Goal: Contribute content: Add original content to the website for others to see

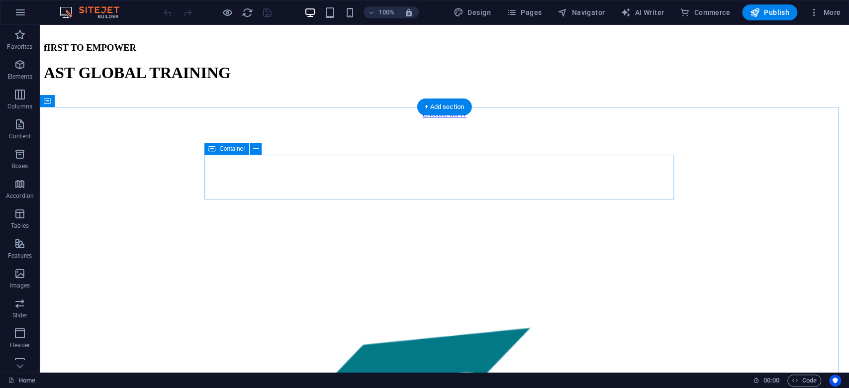
scroll to position [464, 0]
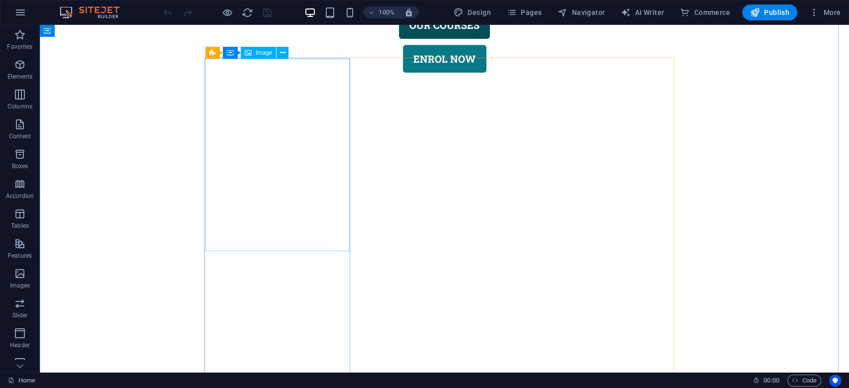
select select "%"
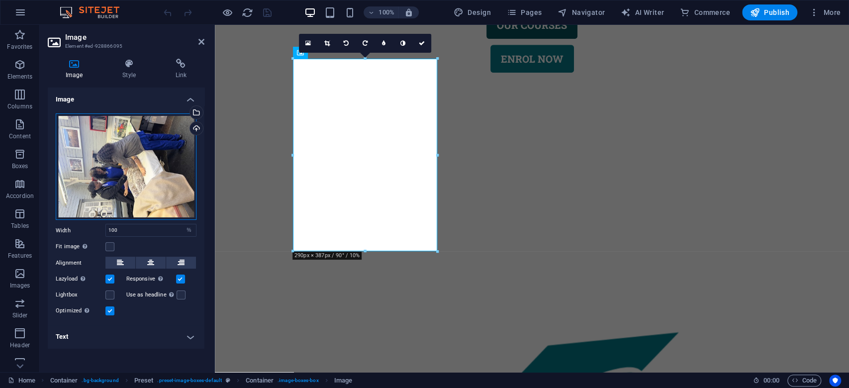
click at [133, 157] on div "Drag files here, click to choose files or select files from Files or our free s…" at bounding box center [126, 166] width 141 height 107
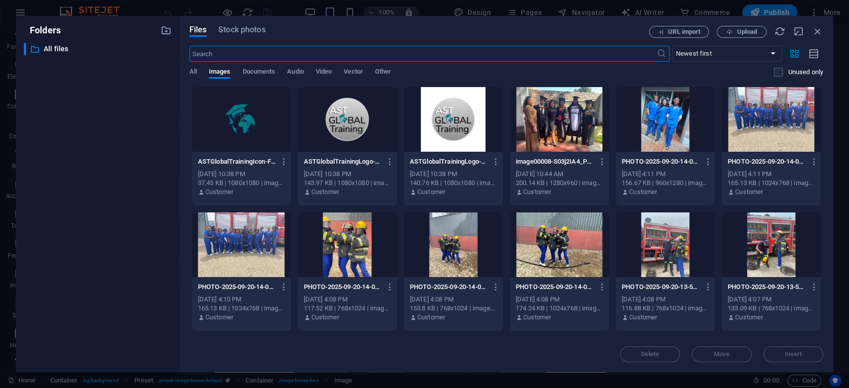
scroll to position [461, 0]
click at [590, 129] on div at bounding box center [559, 119] width 99 height 65
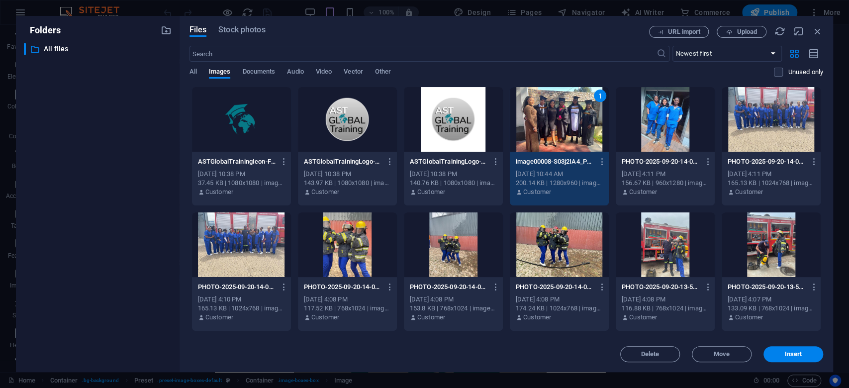
click at [657, 125] on div at bounding box center [665, 119] width 99 height 65
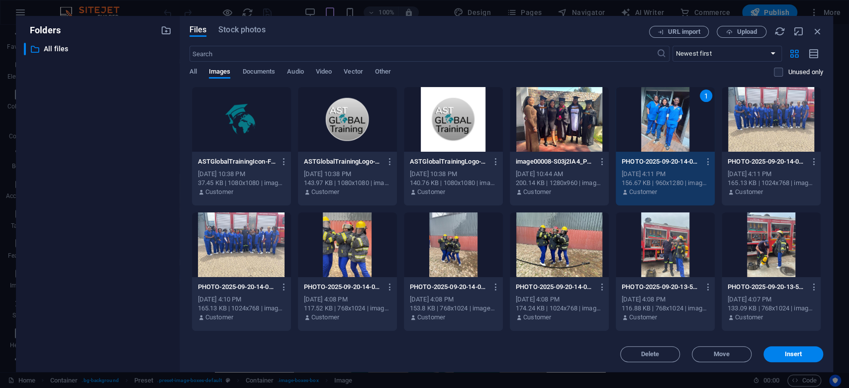
click at [739, 124] on div at bounding box center [770, 119] width 99 height 65
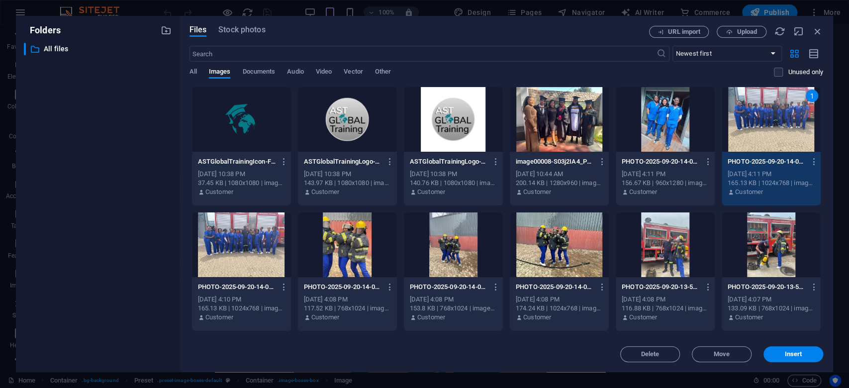
click at [574, 134] on div at bounding box center [559, 119] width 99 height 65
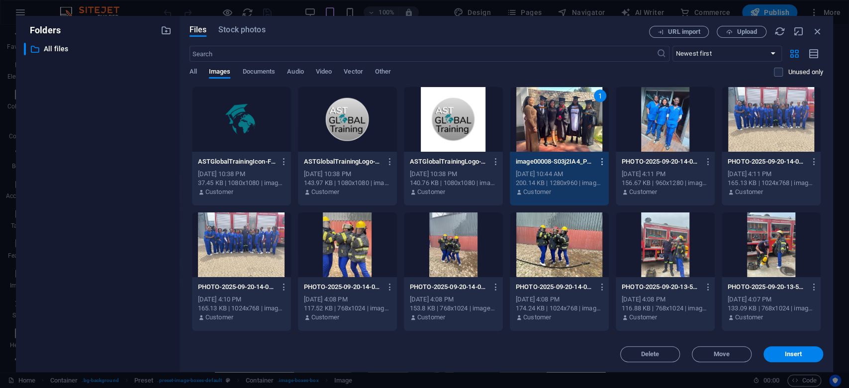
click at [602, 157] on icon "button" at bounding box center [601, 161] width 9 height 9
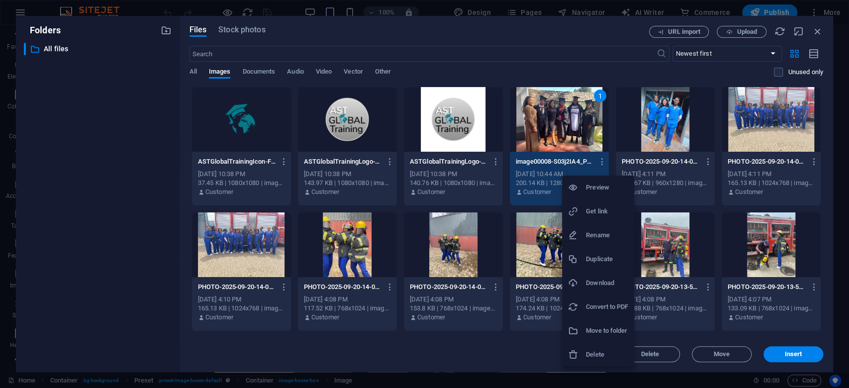
click at [603, 284] on h6 "Download" at bounding box center [607, 283] width 42 height 12
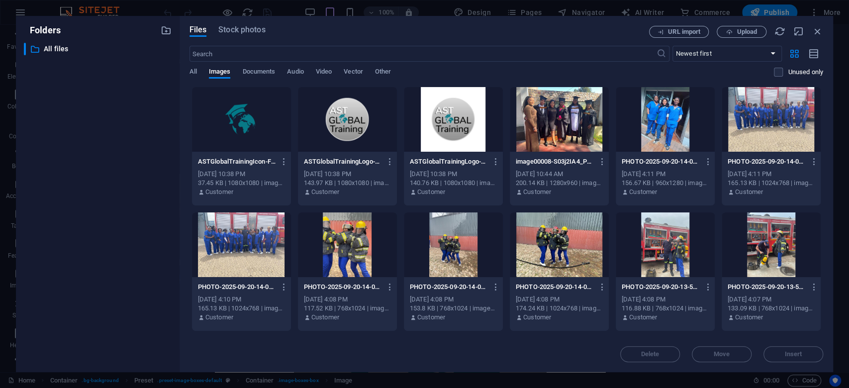
click at [569, 36] on div "Files Stock photos" at bounding box center [418, 31] width 459 height 11
click at [708, 161] on icon "button" at bounding box center [707, 161] width 9 height 9
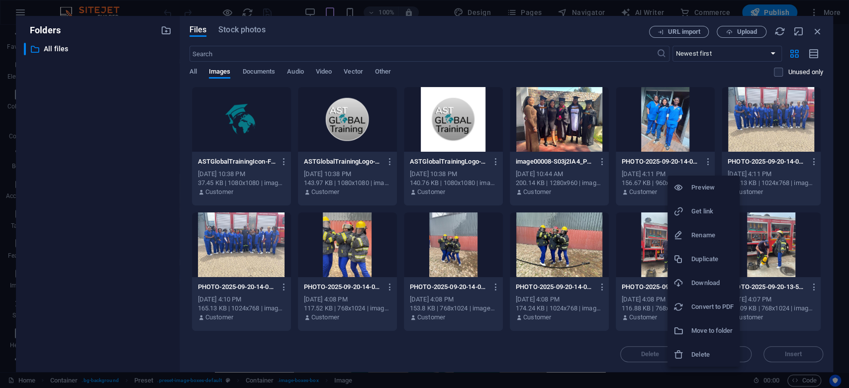
click at [714, 280] on h6 "Download" at bounding box center [712, 283] width 42 height 12
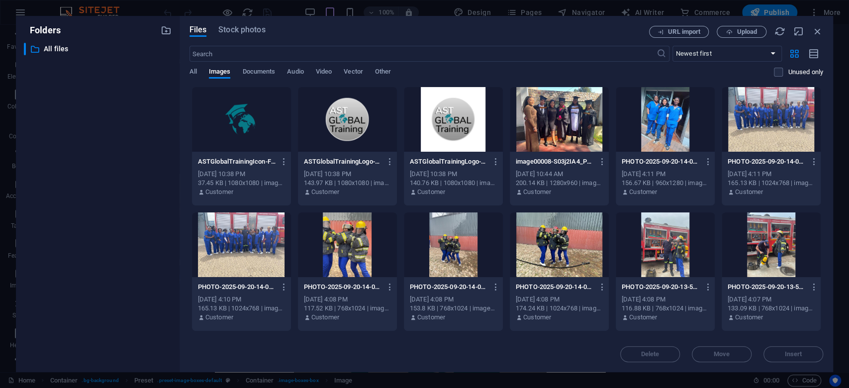
click at [398, 34] on div "Files Stock photos" at bounding box center [418, 31] width 459 height 11
click at [809, 166] on icon "button" at bounding box center [813, 161] width 9 height 9
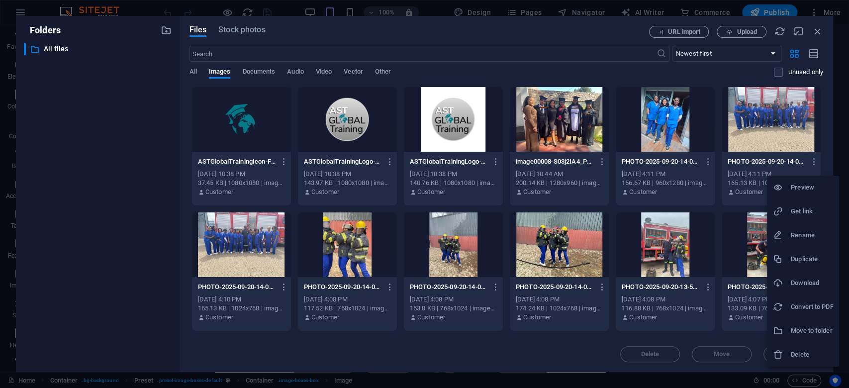
click at [808, 256] on h6 "Duplicate" at bounding box center [812, 259] width 42 height 12
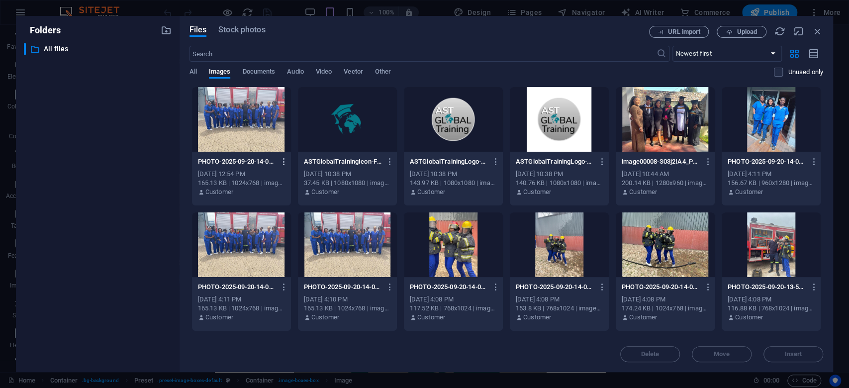
click at [282, 160] on icon "button" at bounding box center [283, 161] width 9 height 9
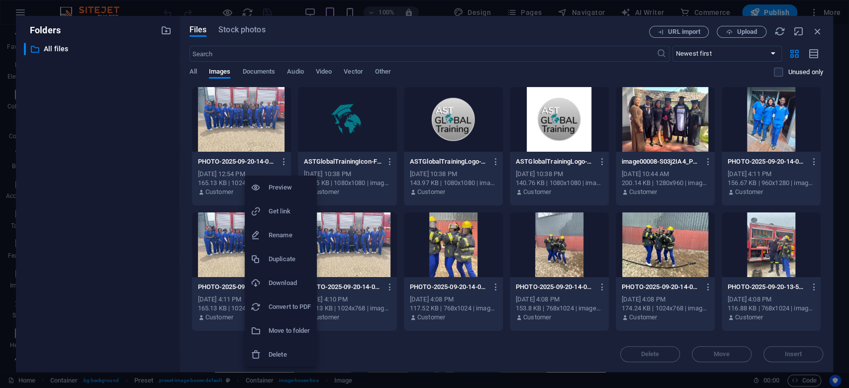
click at [282, 353] on h6 "Delete" at bounding box center [289, 355] width 42 height 12
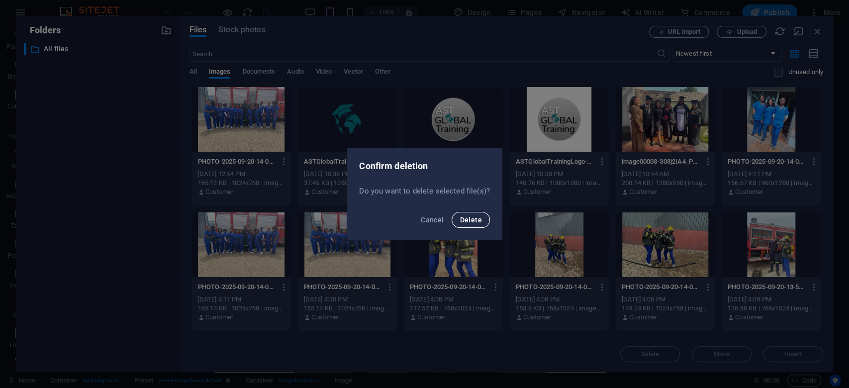
click at [473, 222] on span "Delete" at bounding box center [470, 220] width 22 height 8
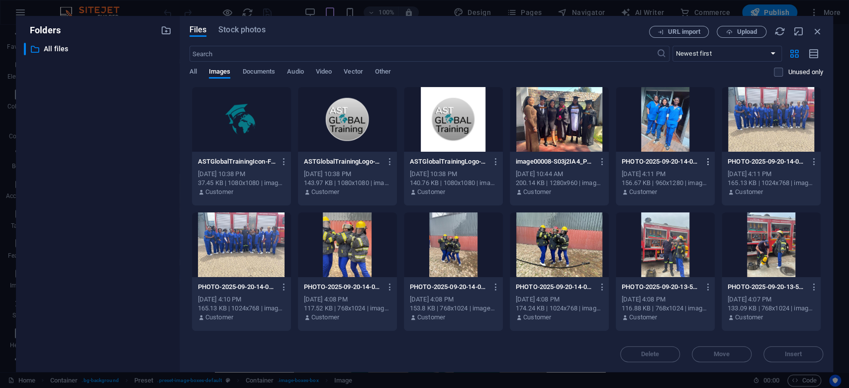
click at [708, 161] on icon "button" at bounding box center [707, 161] width 9 height 9
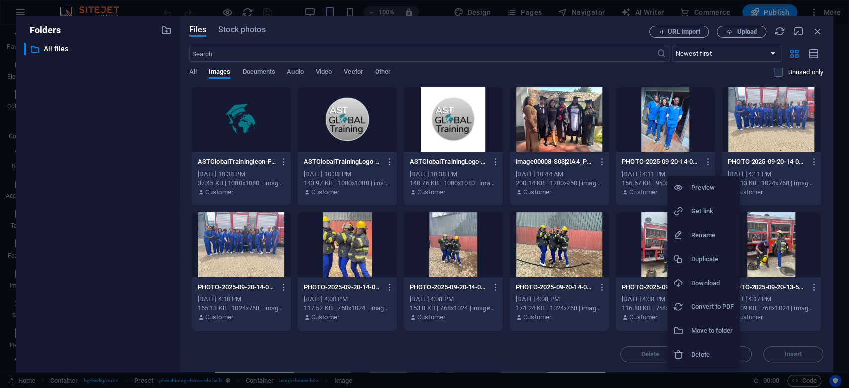
click at [710, 287] on h6 "Download" at bounding box center [712, 283] width 42 height 12
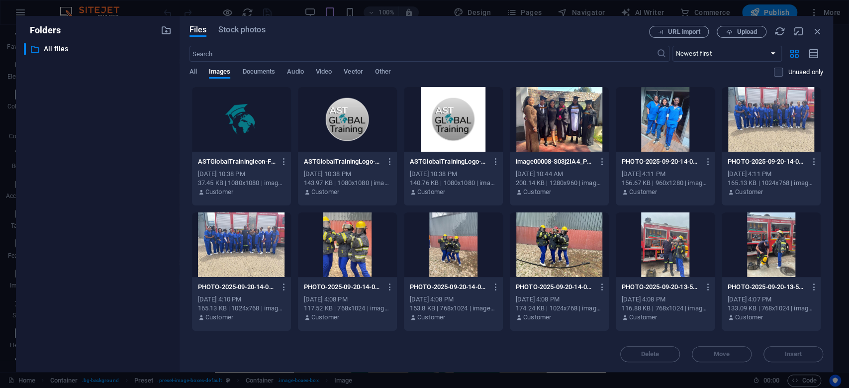
click at [464, 37] on div "Files Stock photos" at bounding box center [418, 32] width 459 height 12
click at [814, 160] on icon "button" at bounding box center [813, 161] width 9 height 9
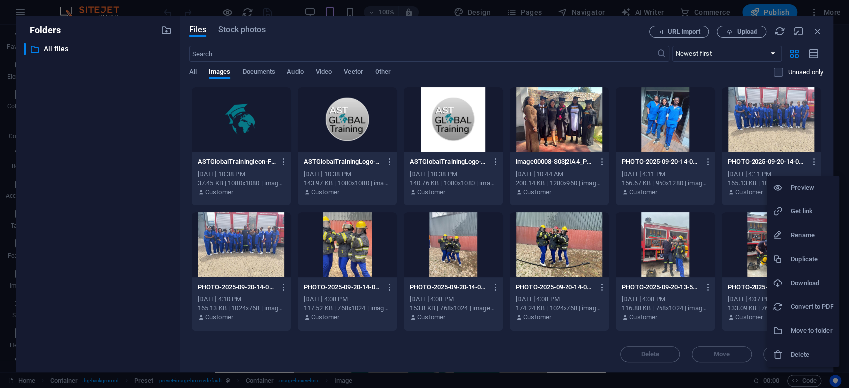
click at [810, 286] on h6 "Download" at bounding box center [812, 283] width 42 height 12
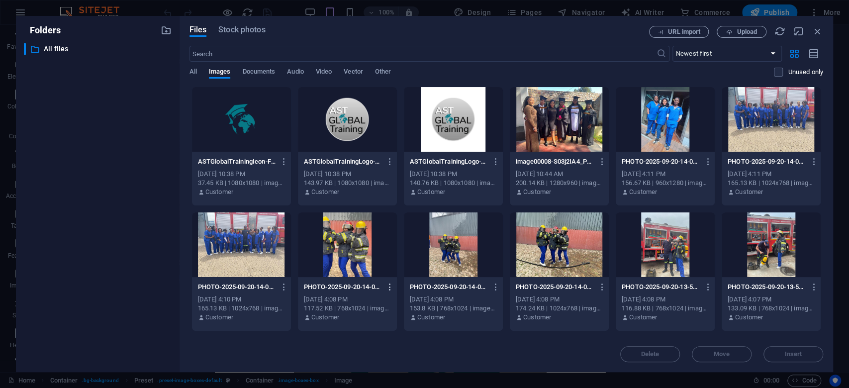
click at [390, 288] on icon "button" at bounding box center [389, 286] width 9 height 9
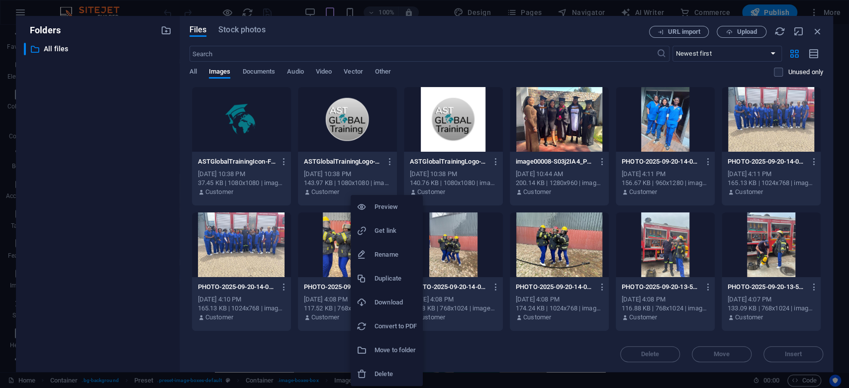
click at [394, 302] on h6 "Download" at bounding box center [395, 302] width 42 height 12
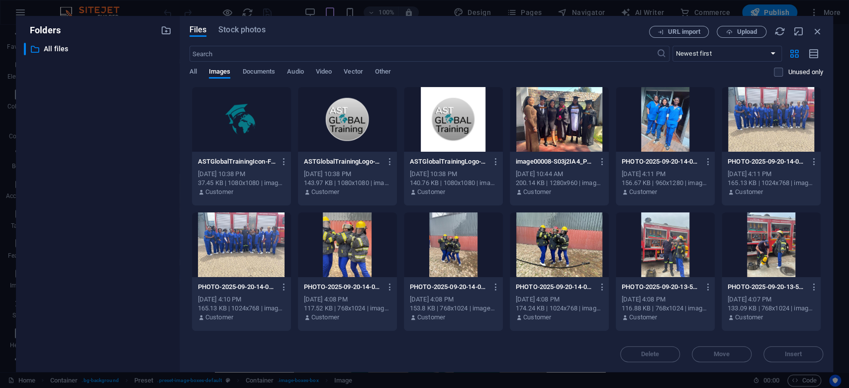
click at [538, 337] on div "Delete Move Insert" at bounding box center [505, 349] width 633 height 26
click at [600, 284] on icon "button" at bounding box center [601, 286] width 9 height 9
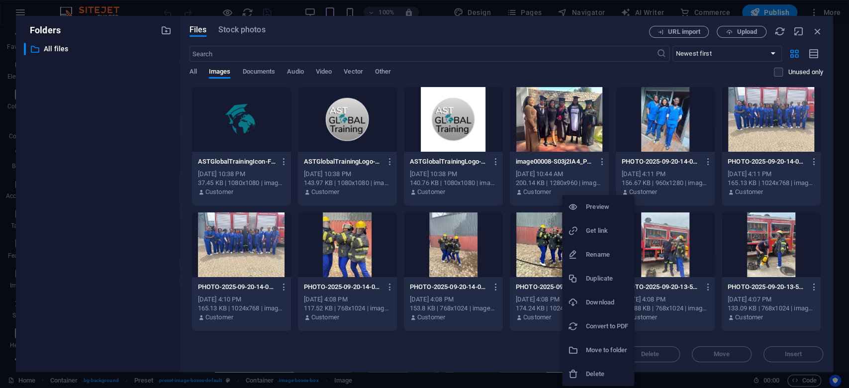
click at [606, 298] on h6 "Download" at bounding box center [607, 302] width 42 height 12
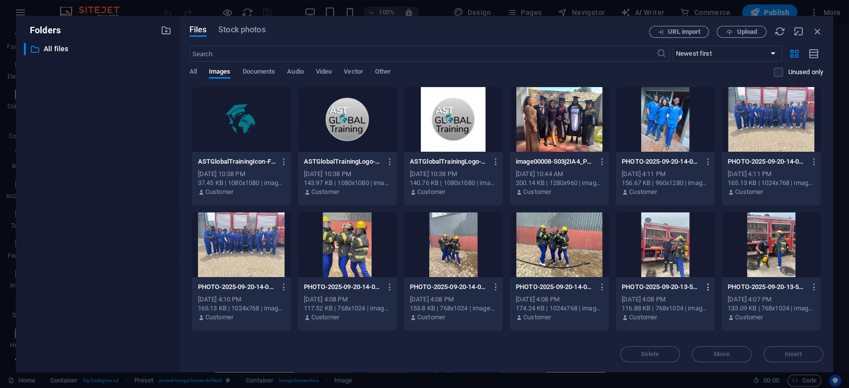
click at [707, 288] on icon "button" at bounding box center [707, 286] width 9 height 9
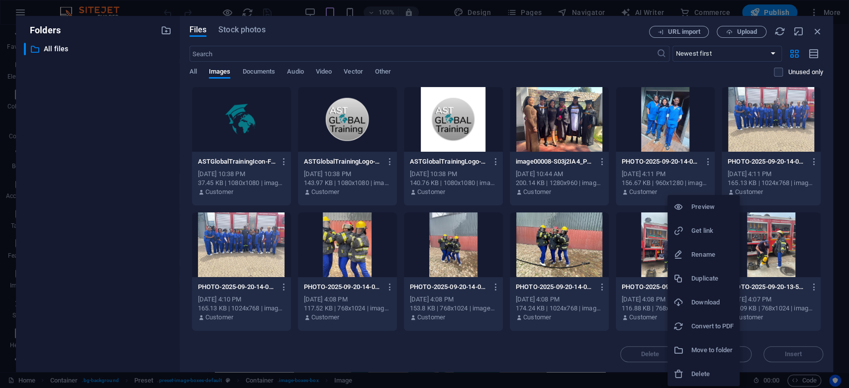
click at [708, 300] on h6 "Download" at bounding box center [712, 302] width 42 height 12
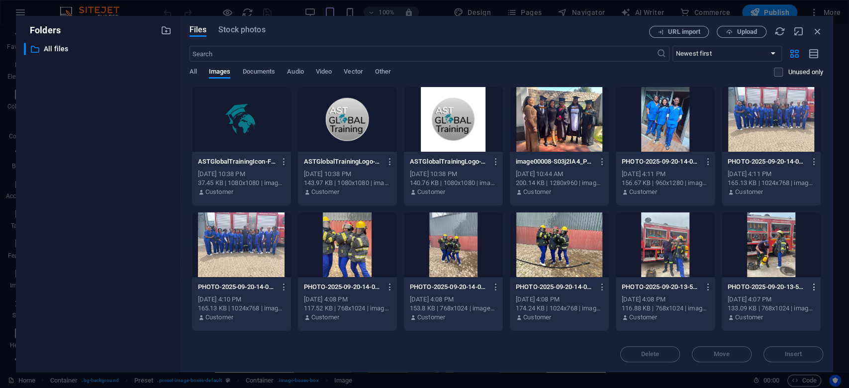
click at [811, 286] on icon "button" at bounding box center [813, 286] width 9 height 9
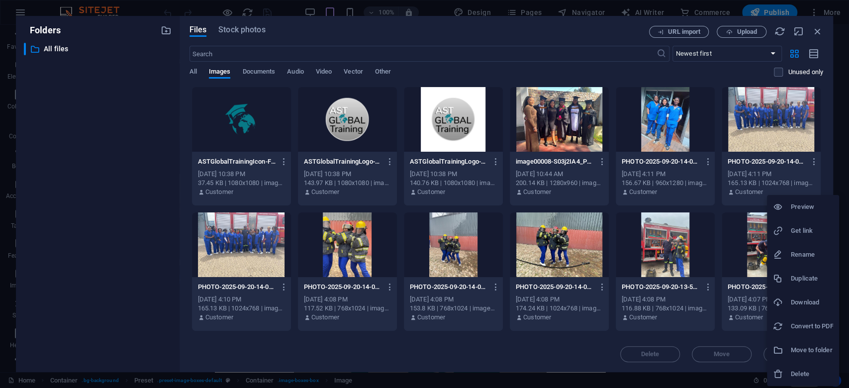
click at [806, 301] on h6 "Download" at bounding box center [812, 302] width 42 height 12
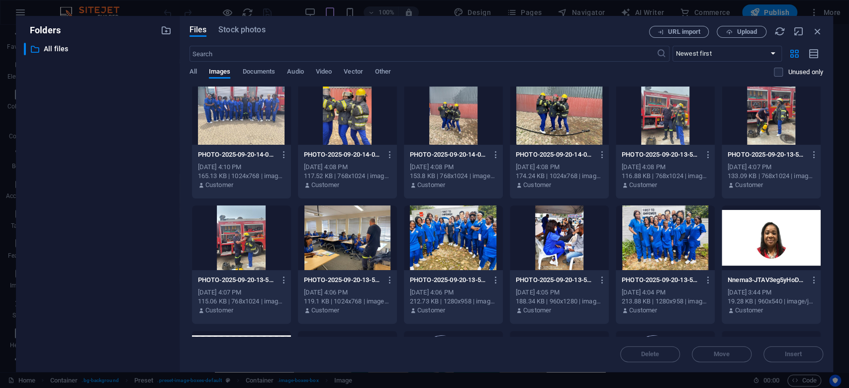
scroll to position [199, 0]
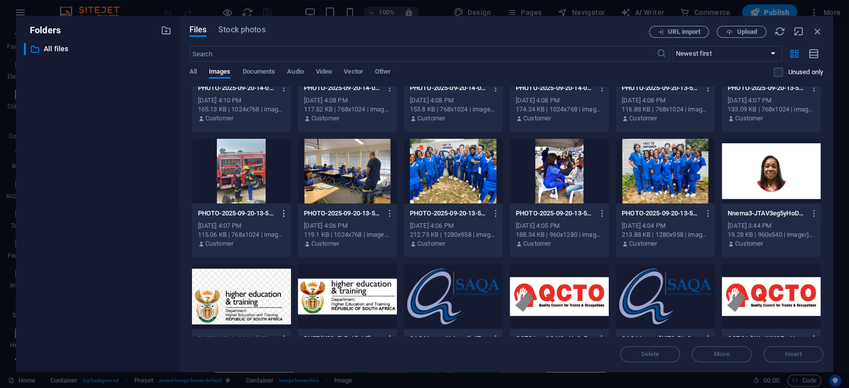
click at [284, 215] on icon "button" at bounding box center [283, 213] width 9 height 9
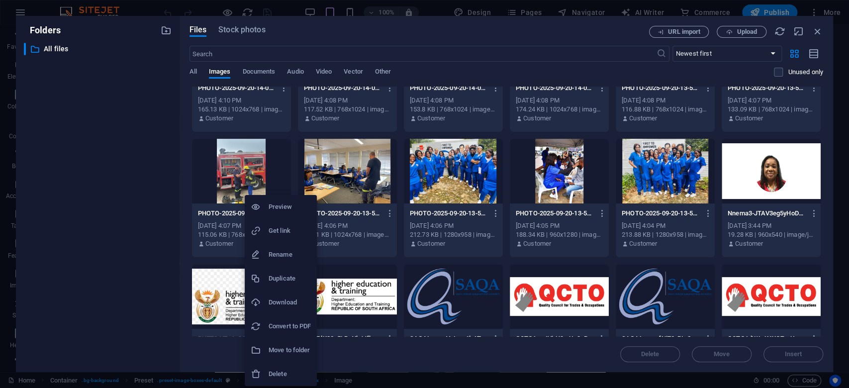
click at [295, 304] on h6 "Download" at bounding box center [289, 302] width 42 height 12
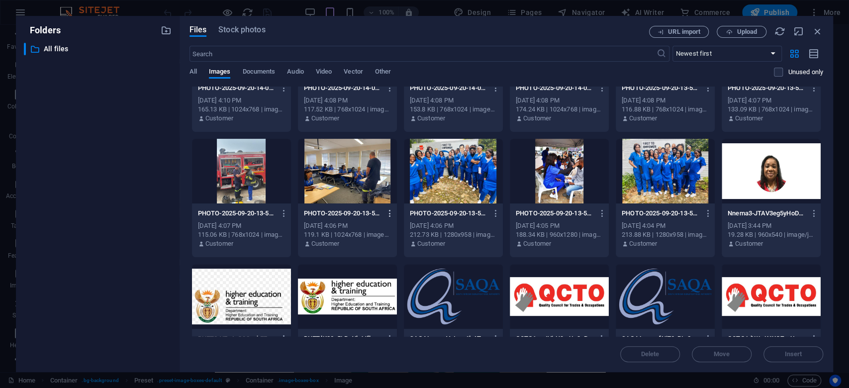
click at [392, 214] on icon "button" at bounding box center [389, 213] width 9 height 9
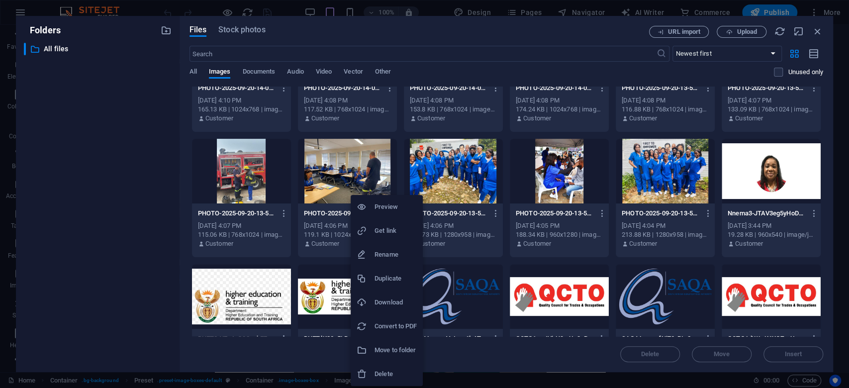
click at [393, 304] on h6 "Download" at bounding box center [395, 302] width 42 height 12
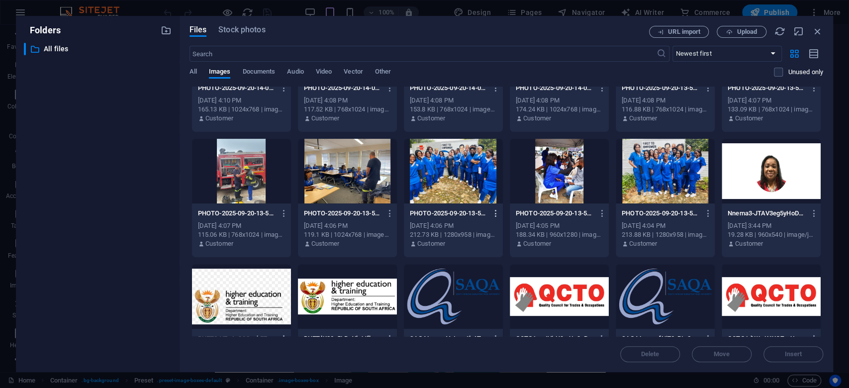
click at [495, 213] on icon "button" at bounding box center [495, 213] width 9 height 9
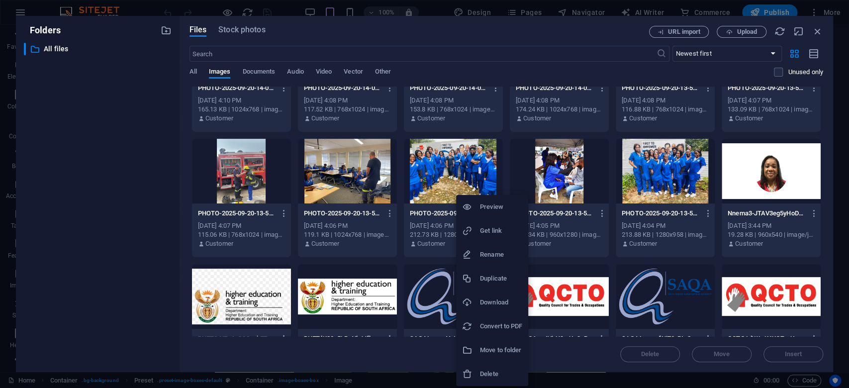
click at [500, 298] on h6 "Download" at bounding box center [501, 302] width 42 height 12
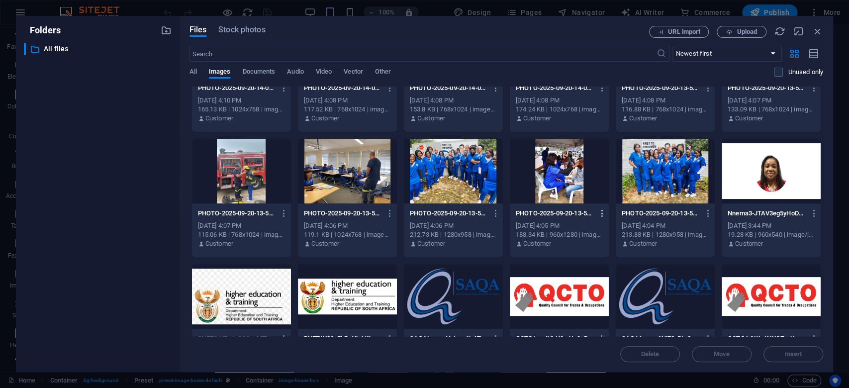
click at [603, 209] on icon "button" at bounding box center [601, 213] width 9 height 9
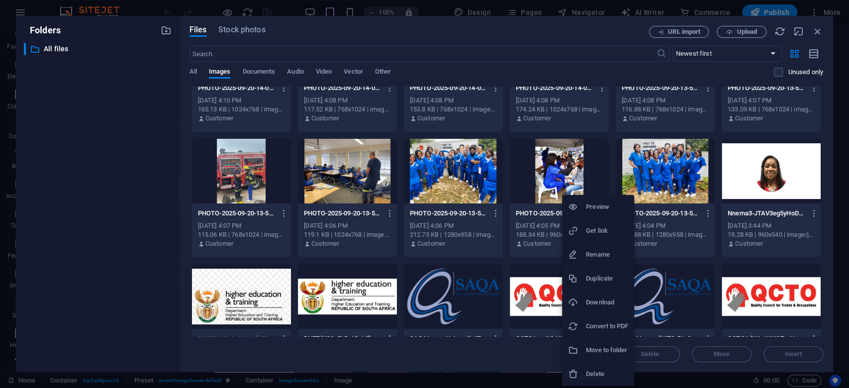
click at [604, 298] on h6 "Download" at bounding box center [607, 302] width 42 height 12
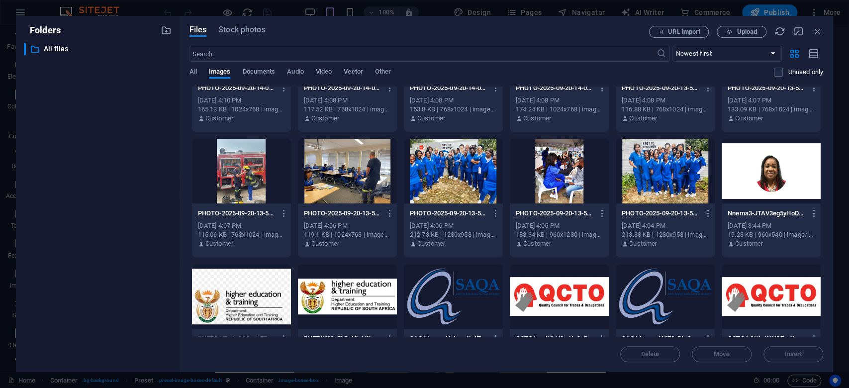
click at [827, 118] on div "Files Stock photos URL import Upload ​ Newest first Oldest first Name (A-Z) Nam…" at bounding box center [505, 194] width 653 height 356
click at [708, 214] on icon "button" at bounding box center [707, 213] width 9 height 9
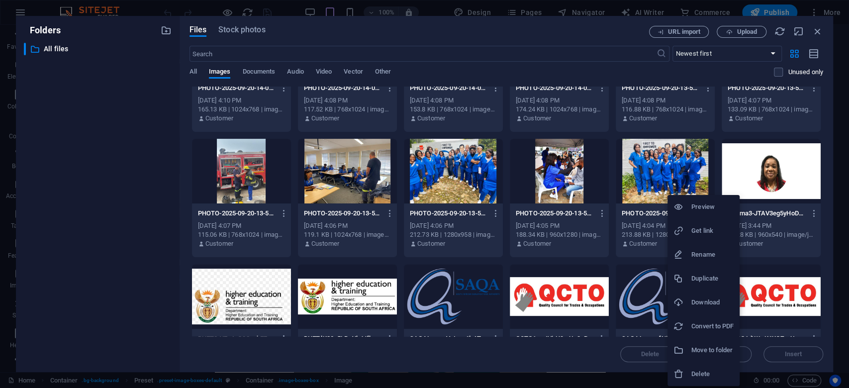
click at [695, 302] on h6 "Download" at bounding box center [712, 302] width 42 height 12
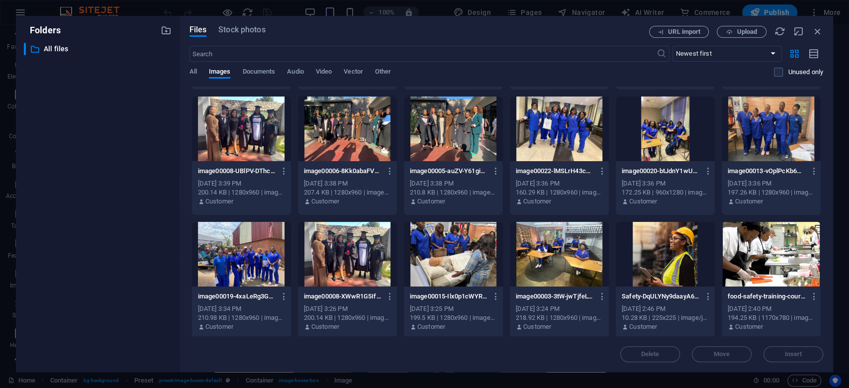
scroll to position [464, 0]
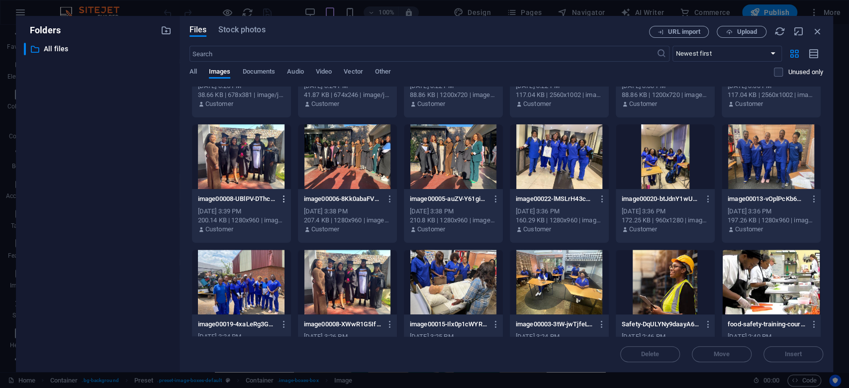
click at [286, 195] on icon "button" at bounding box center [283, 198] width 9 height 9
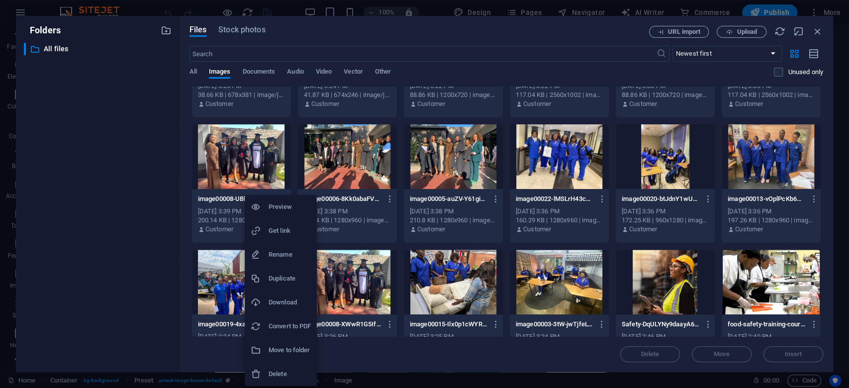
click at [288, 304] on h6 "Download" at bounding box center [289, 302] width 42 height 12
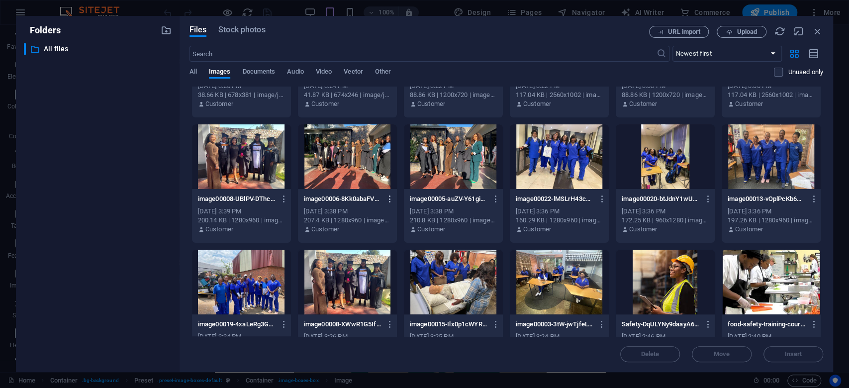
click at [390, 199] on icon "button" at bounding box center [389, 198] width 9 height 9
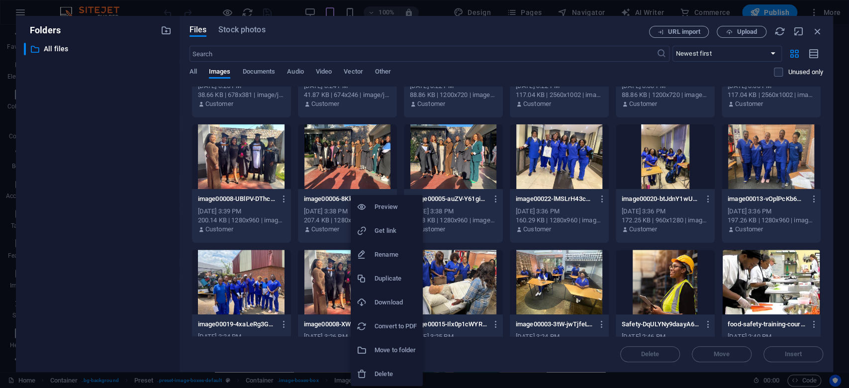
click at [389, 298] on h6 "Download" at bounding box center [395, 302] width 42 height 12
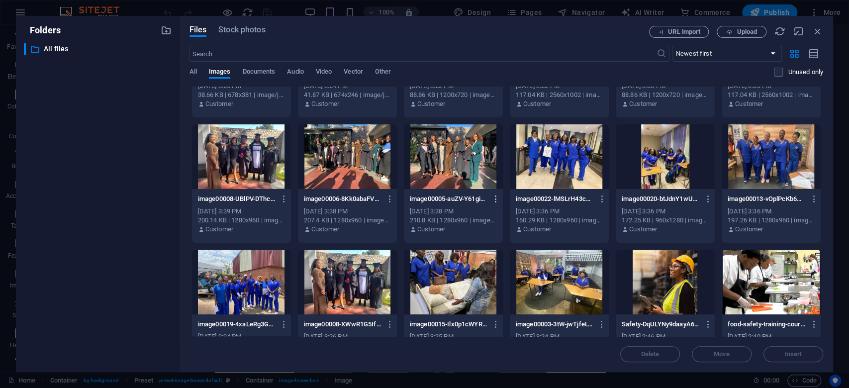
click at [496, 197] on icon "button" at bounding box center [495, 198] width 9 height 9
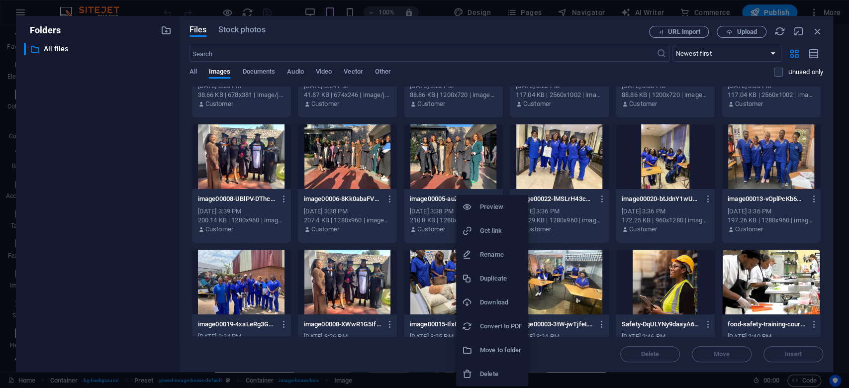
click at [494, 300] on h6 "Download" at bounding box center [501, 302] width 42 height 12
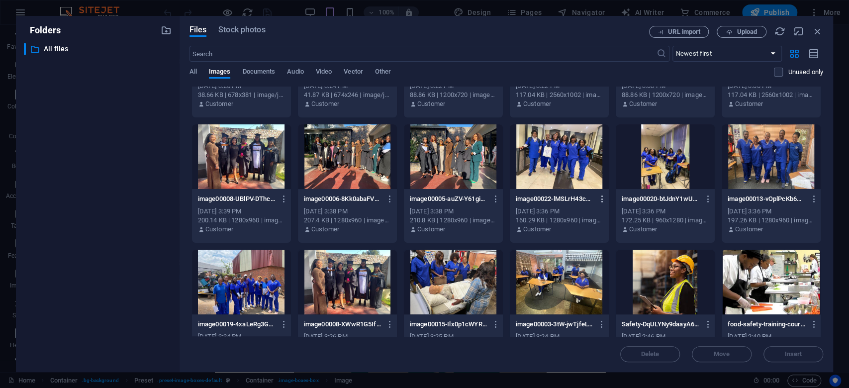
click at [600, 200] on icon "button" at bounding box center [601, 198] width 9 height 9
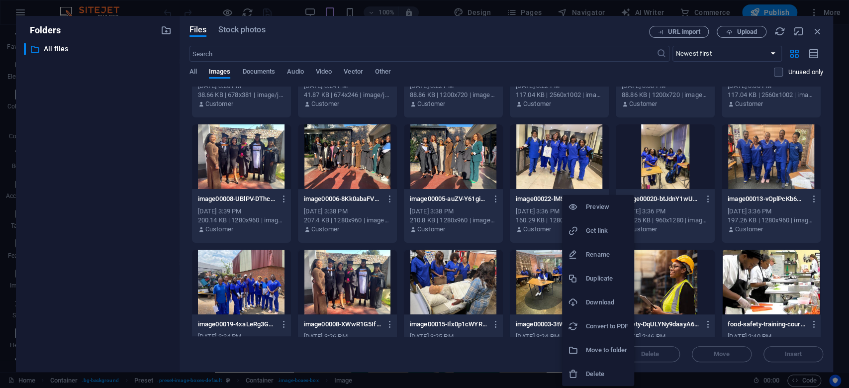
click at [596, 300] on h6 "Download" at bounding box center [607, 302] width 42 height 12
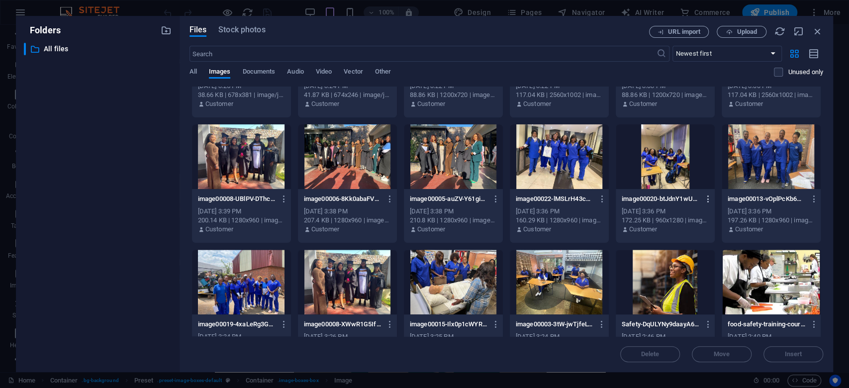
click at [708, 198] on icon "button" at bounding box center [707, 198] width 9 height 9
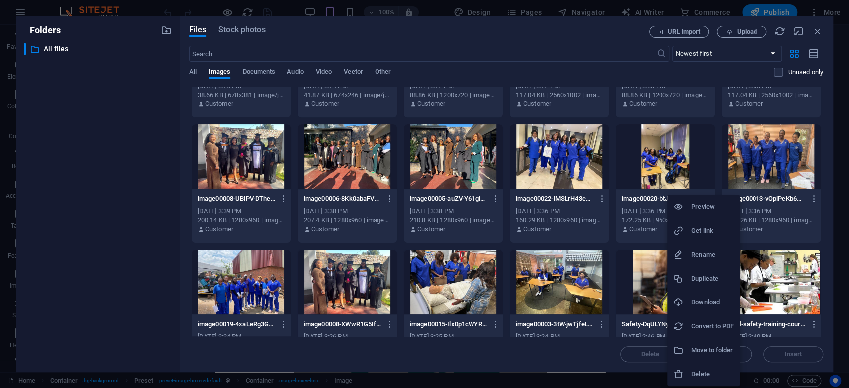
click at [707, 298] on h6 "Download" at bounding box center [712, 302] width 42 height 12
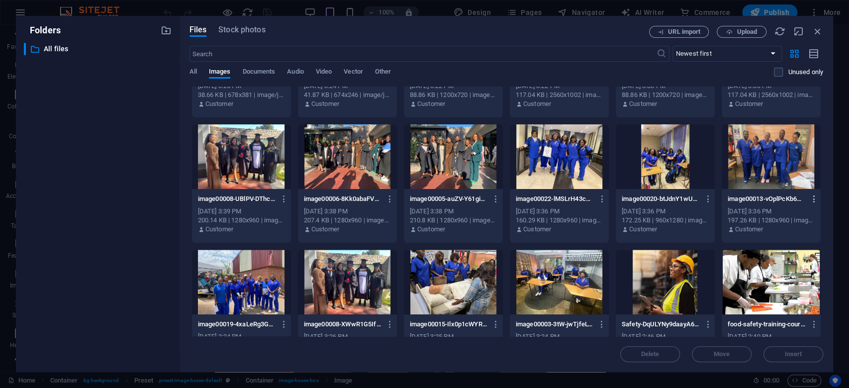
click at [809, 199] on icon "button" at bounding box center [813, 198] width 9 height 9
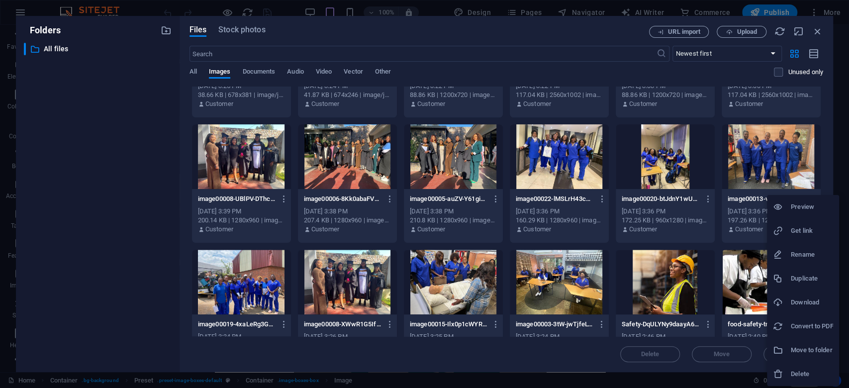
click at [798, 299] on h6 "Download" at bounding box center [812, 302] width 42 height 12
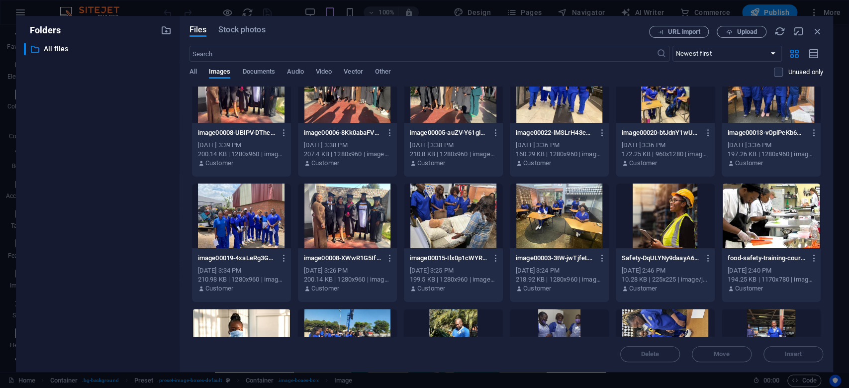
scroll to position [597, 0]
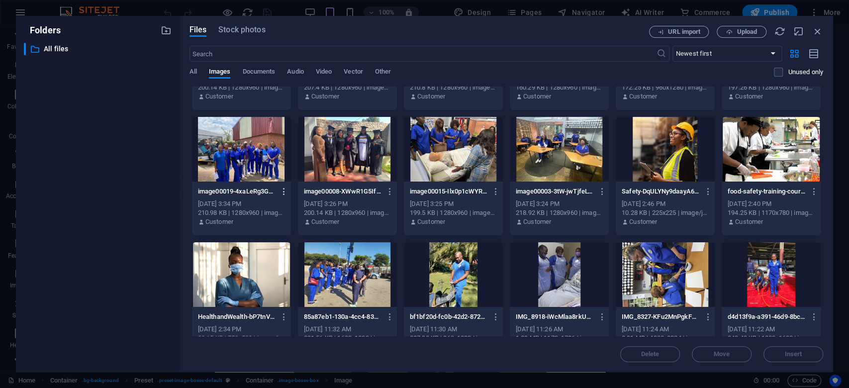
click at [284, 192] on icon "button" at bounding box center [283, 191] width 9 height 9
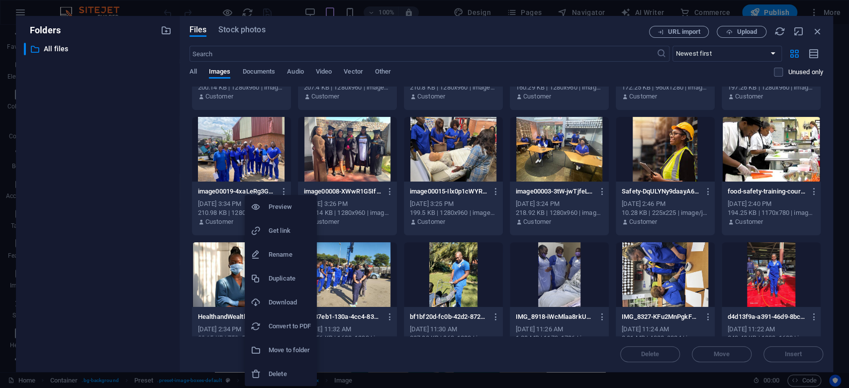
click at [288, 305] on h6 "Download" at bounding box center [289, 302] width 42 height 12
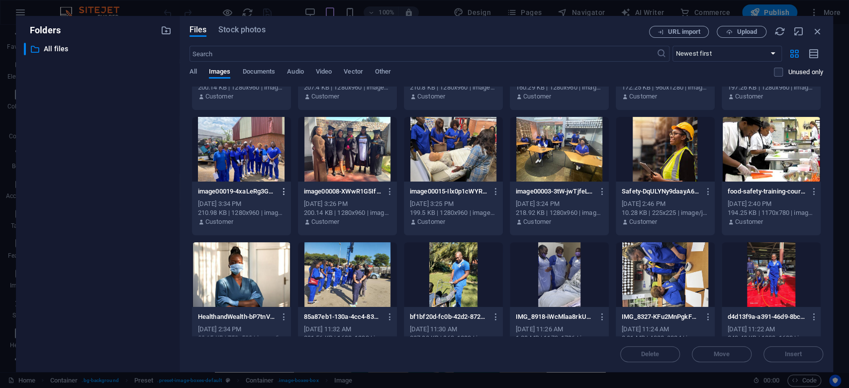
click at [286, 189] on icon "button" at bounding box center [283, 191] width 9 height 9
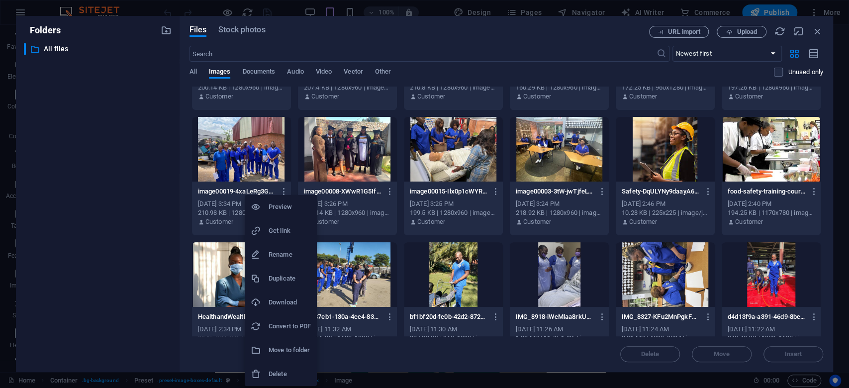
click at [286, 302] on h6 "Download" at bounding box center [289, 302] width 42 height 12
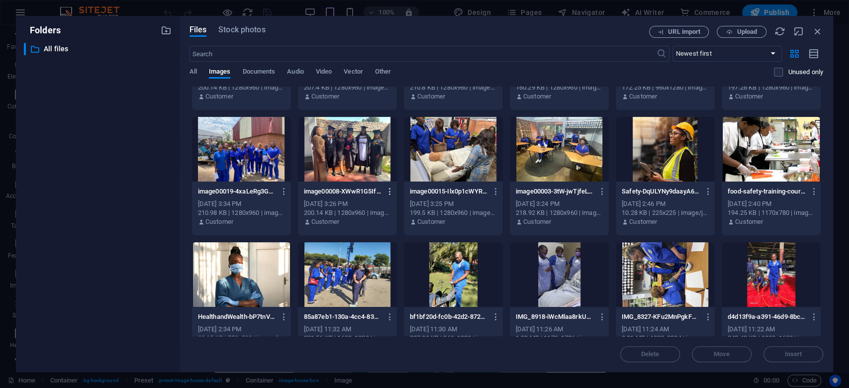
click at [389, 193] on icon "button" at bounding box center [389, 191] width 9 height 9
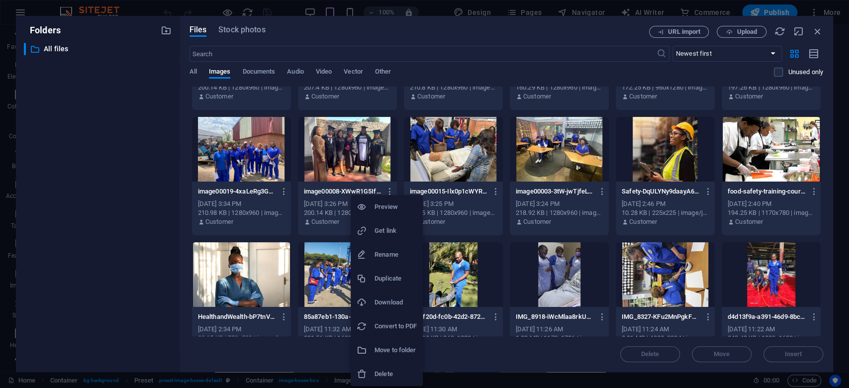
click at [390, 297] on h6 "Download" at bounding box center [395, 302] width 42 height 12
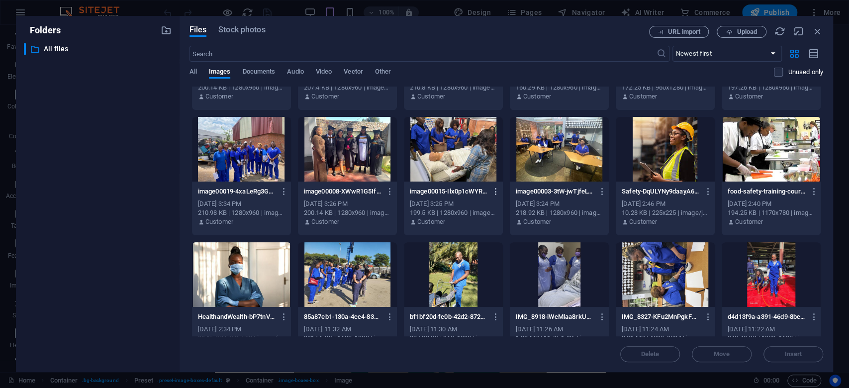
click at [496, 187] on icon "button" at bounding box center [495, 191] width 9 height 9
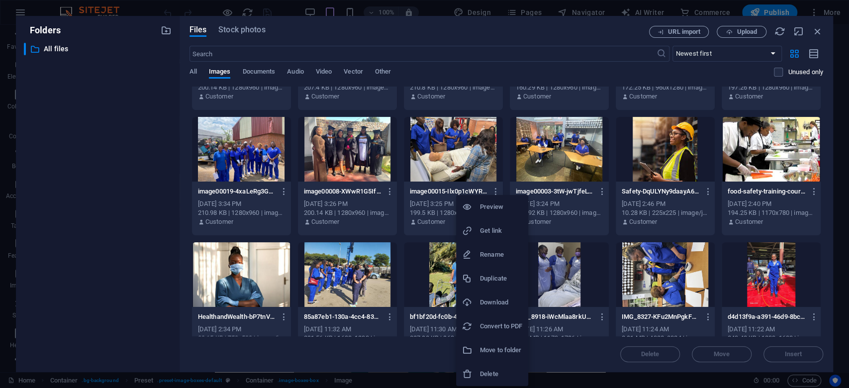
click at [487, 306] on h6 "Download" at bounding box center [501, 302] width 42 height 12
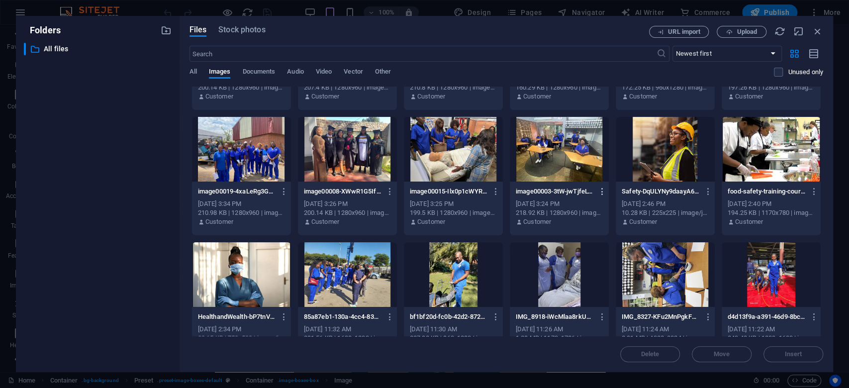
click at [604, 196] on button "button" at bounding box center [599, 191] width 13 height 16
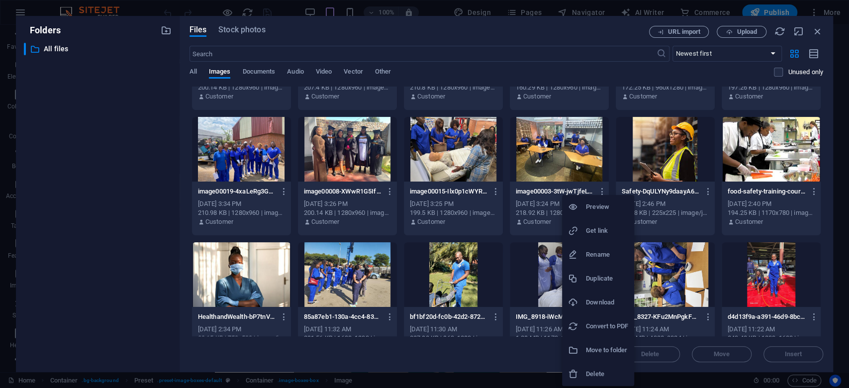
click at [599, 312] on li "Download" at bounding box center [598, 302] width 72 height 24
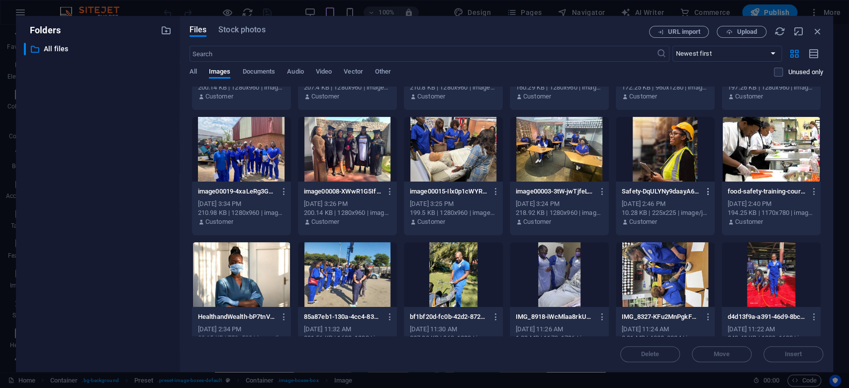
click at [703, 192] on icon "button" at bounding box center [707, 191] width 9 height 9
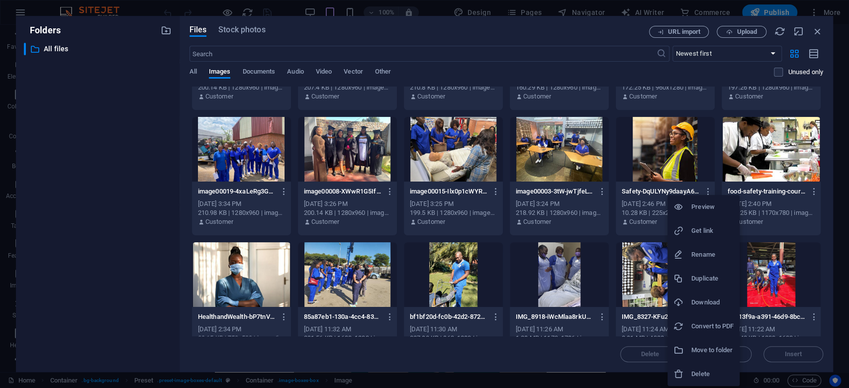
click at [709, 298] on h6 "Download" at bounding box center [712, 302] width 42 height 12
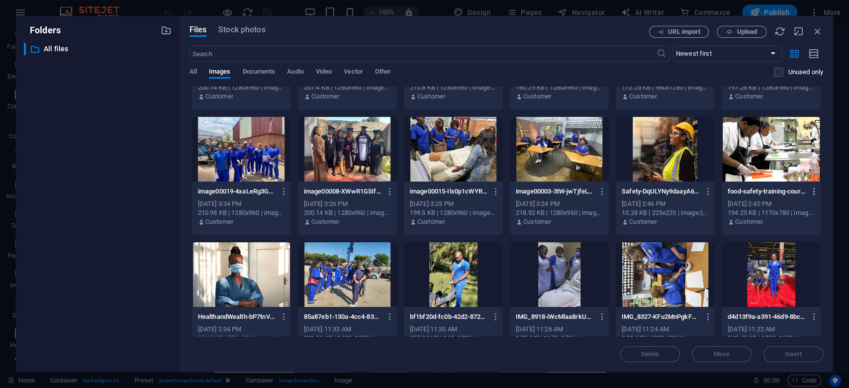
click at [813, 190] on icon "button" at bounding box center [813, 191] width 9 height 9
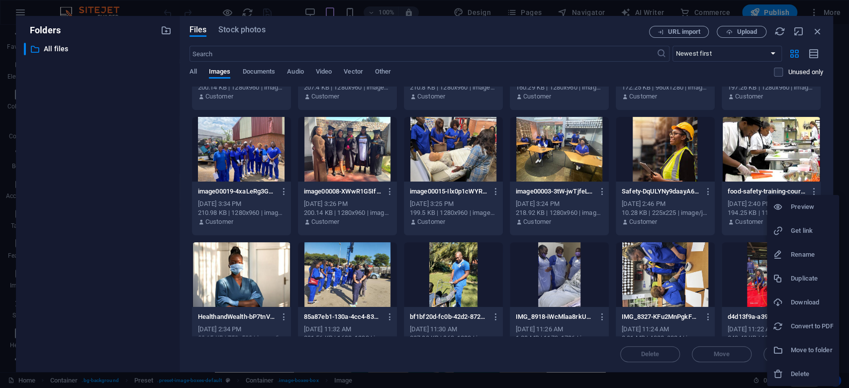
click at [792, 301] on h6 "Download" at bounding box center [812, 302] width 42 height 12
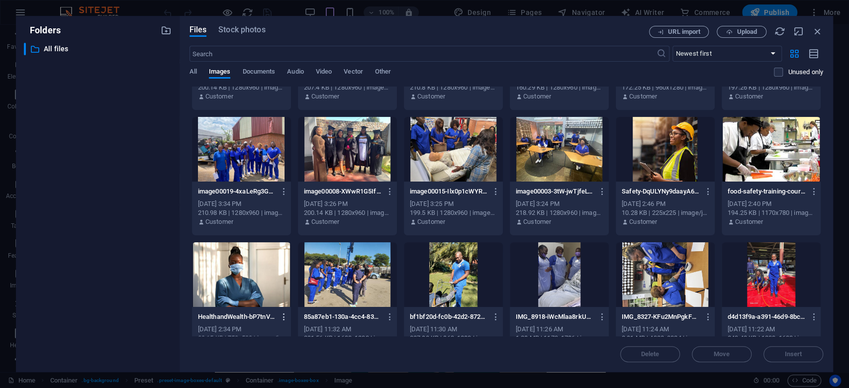
click at [284, 319] on icon "button" at bounding box center [283, 316] width 9 height 9
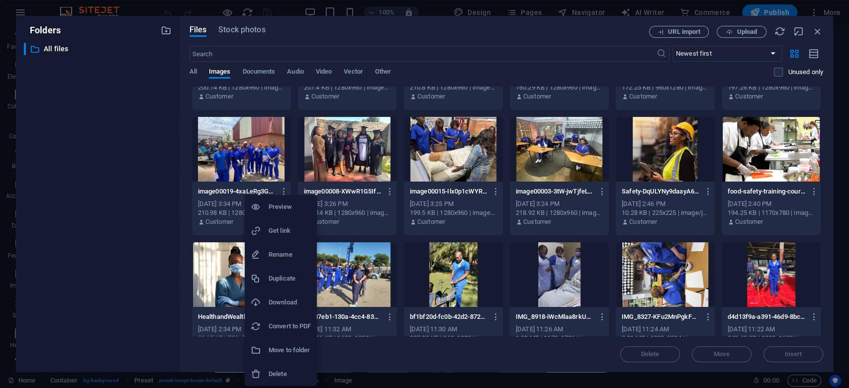
click at [287, 302] on h6 "Download" at bounding box center [289, 302] width 42 height 12
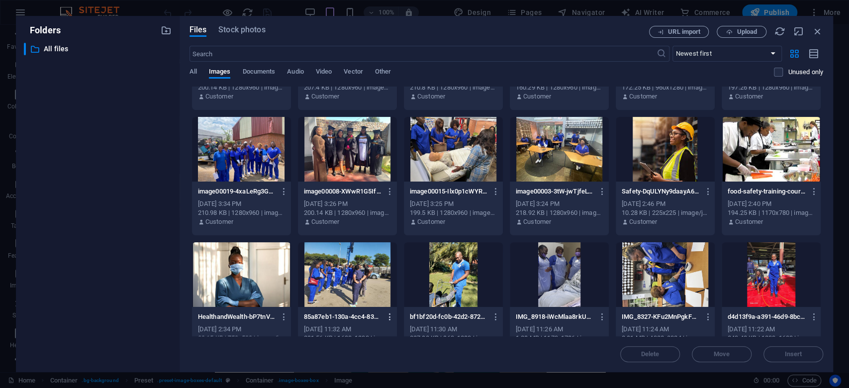
click at [388, 319] on icon "button" at bounding box center [389, 316] width 9 height 9
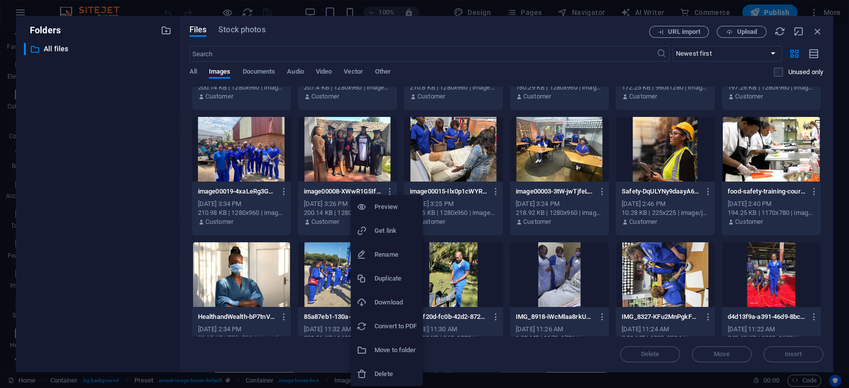
click at [391, 304] on h6 "Download" at bounding box center [395, 302] width 42 height 12
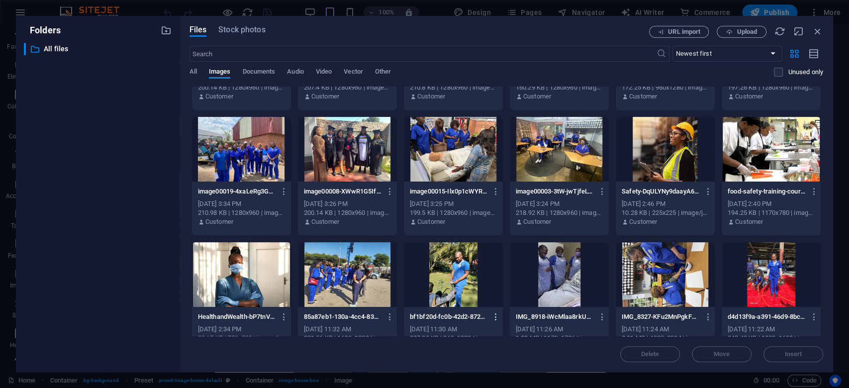
click at [492, 320] on icon "button" at bounding box center [495, 316] width 9 height 9
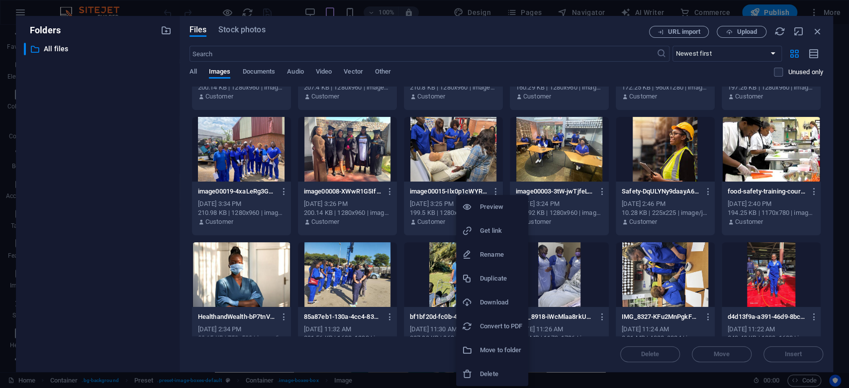
click at [495, 296] on h6 "Download" at bounding box center [501, 302] width 42 height 12
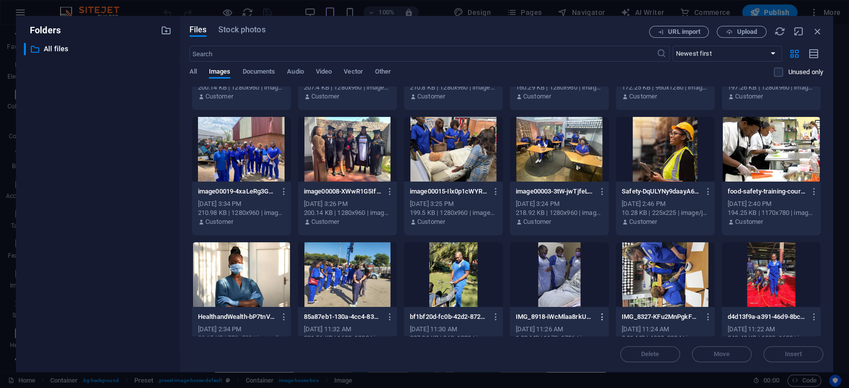
click at [602, 312] on icon "button" at bounding box center [601, 316] width 9 height 9
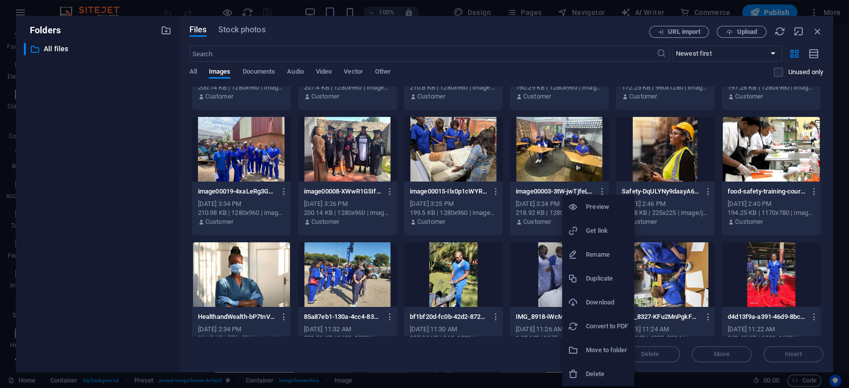
click at [609, 296] on h6 "Download" at bounding box center [607, 302] width 42 height 12
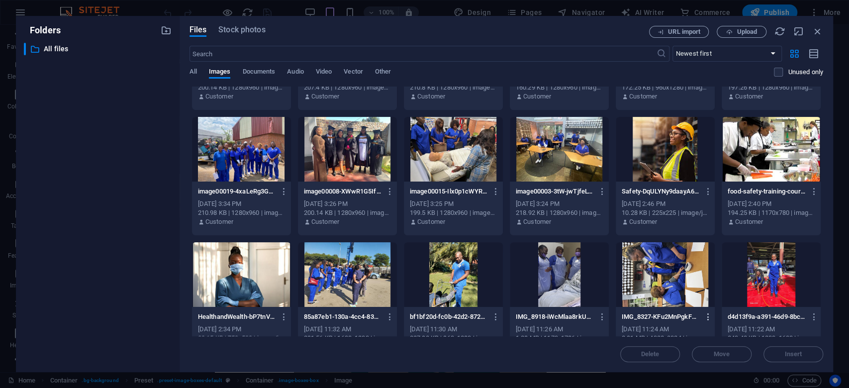
click at [703, 311] on button "button" at bounding box center [705, 317] width 13 height 16
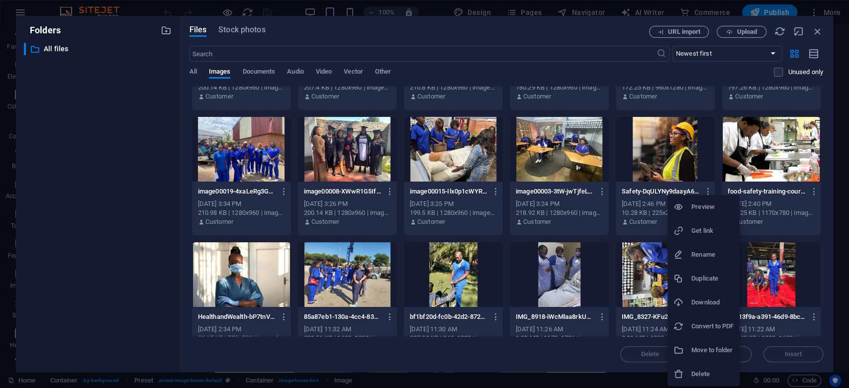
click at [709, 298] on h6 "Download" at bounding box center [712, 302] width 42 height 12
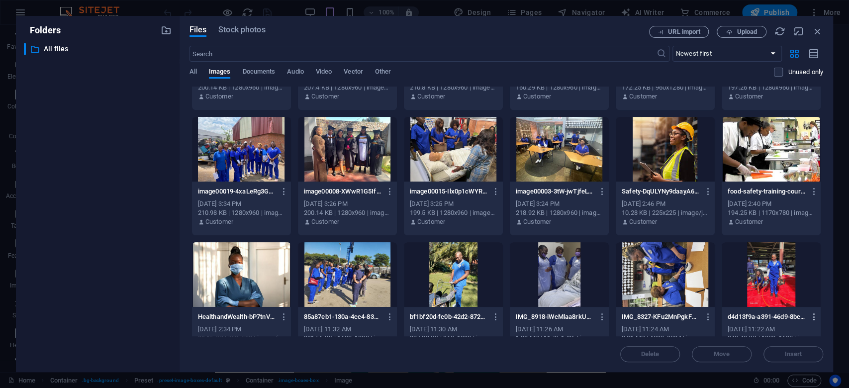
click at [813, 315] on icon "button" at bounding box center [813, 316] width 9 height 9
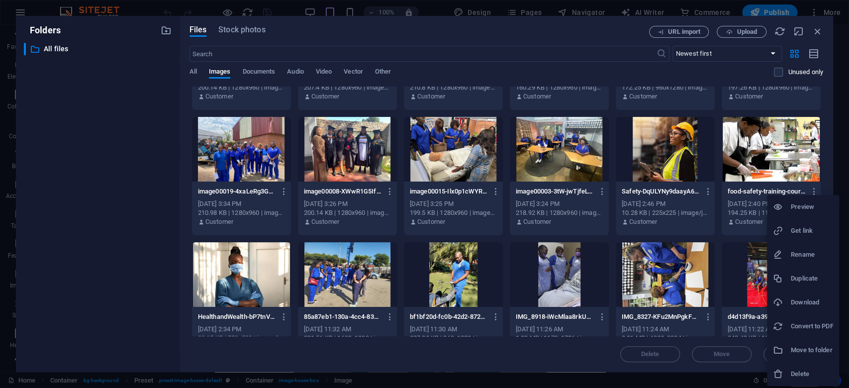
click at [812, 299] on h6 "Download" at bounding box center [812, 302] width 42 height 12
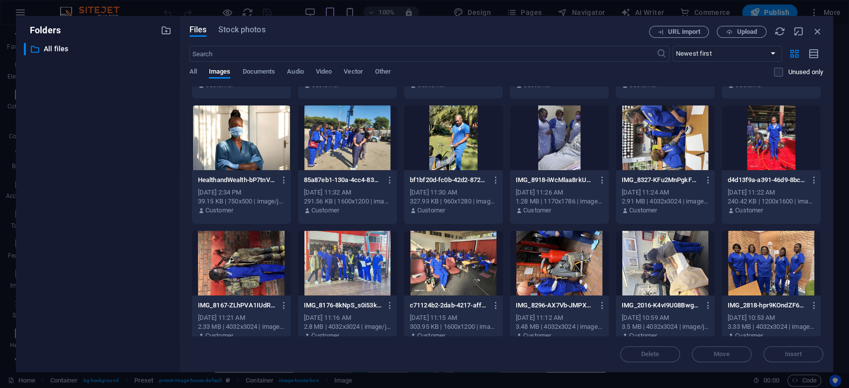
scroll to position [796, 0]
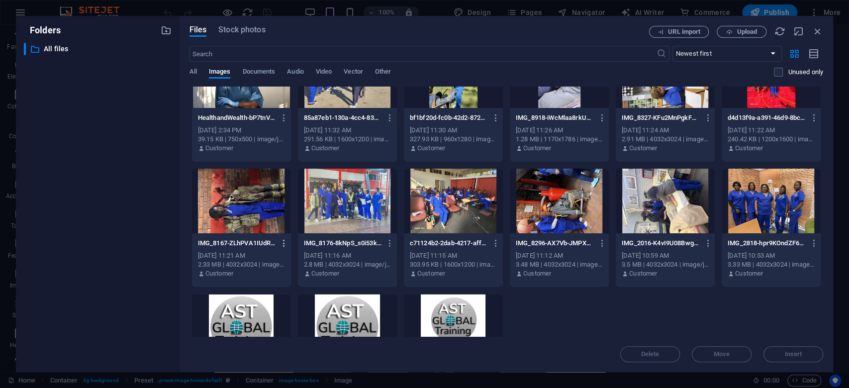
click at [286, 237] on button "button" at bounding box center [281, 243] width 13 height 16
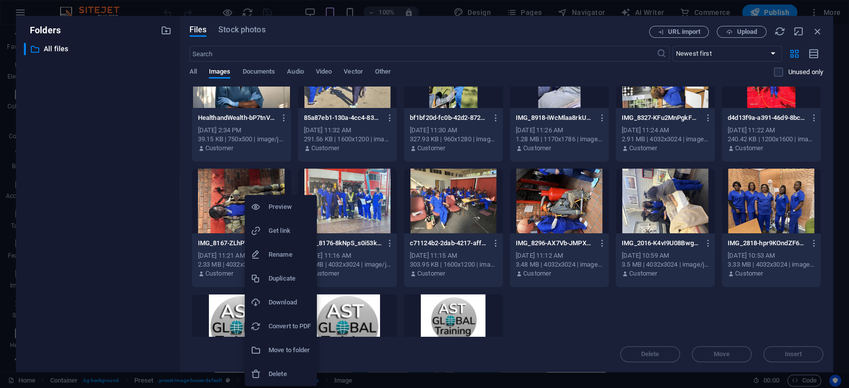
click at [297, 298] on h6 "Download" at bounding box center [289, 302] width 42 height 12
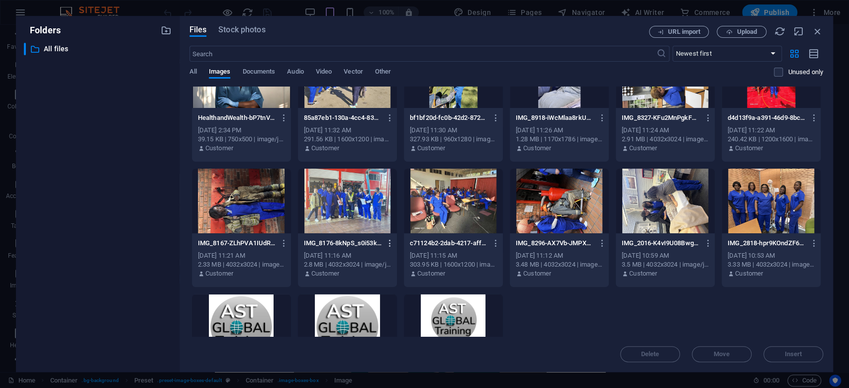
click at [390, 244] on icon "button" at bounding box center [389, 243] width 9 height 9
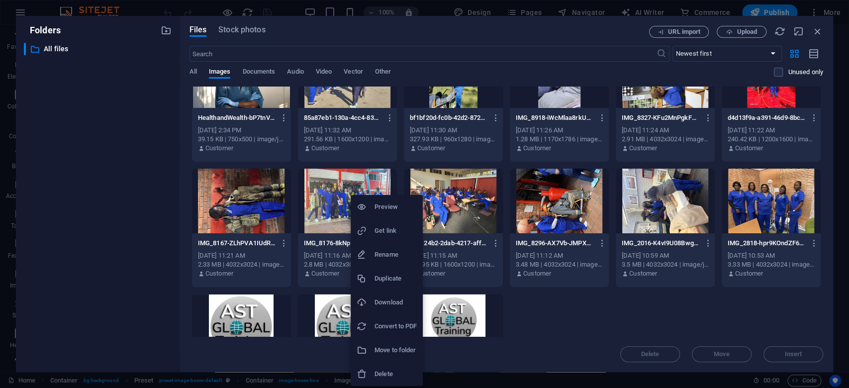
click at [393, 297] on h6 "Download" at bounding box center [395, 302] width 42 height 12
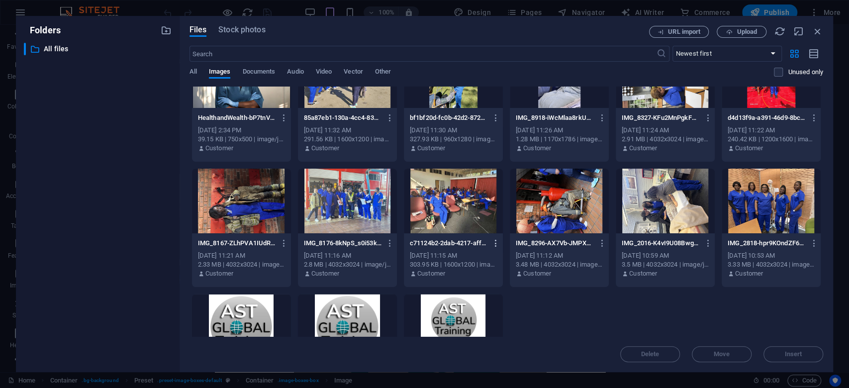
click at [495, 239] on icon "button" at bounding box center [495, 243] width 9 height 9
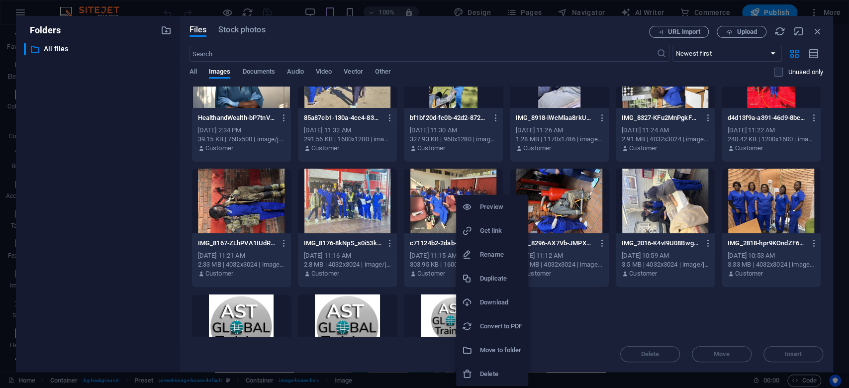
click at [494, 304] on h6 "Download" at bounding box center [501, 302] width 42 height 12
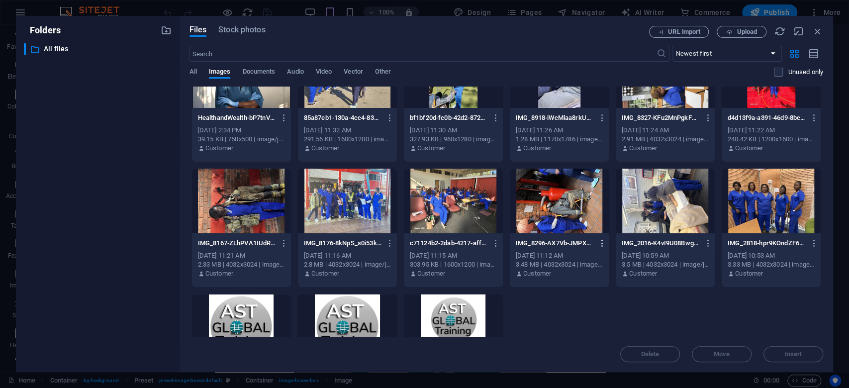
click at [601, 241] on icon "button" at bounding box center [601, 243] width 9 height 9
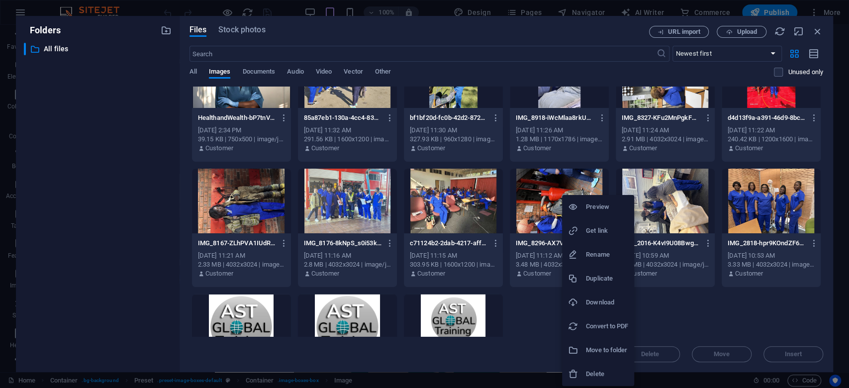
click at [606, 307] on h6 "Download" at bounding box center [607, 302] width 42 height 12
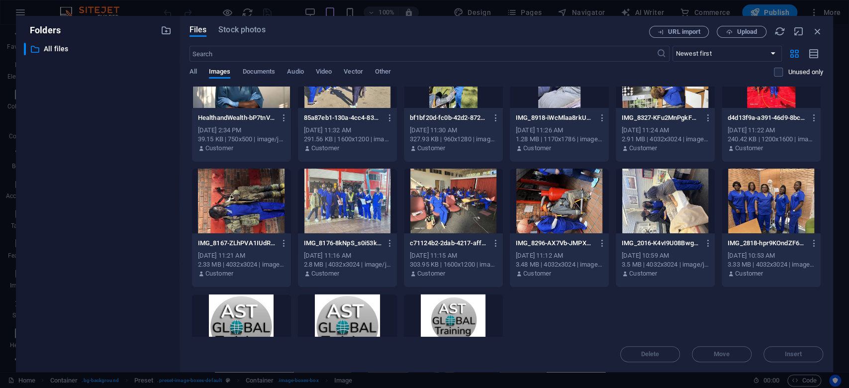
click at [703, 239] on icon "button" at bounding box center [707, 243] width 9 height 9
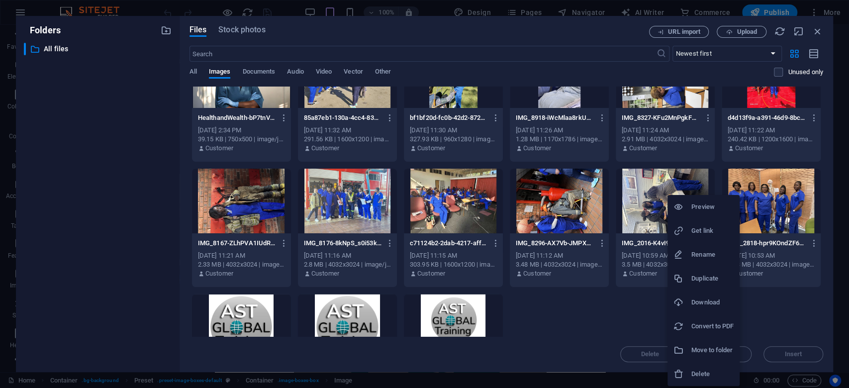
click at [696, 299] on h6 "Download" at bounding box center [712, 302] width 42 height 12
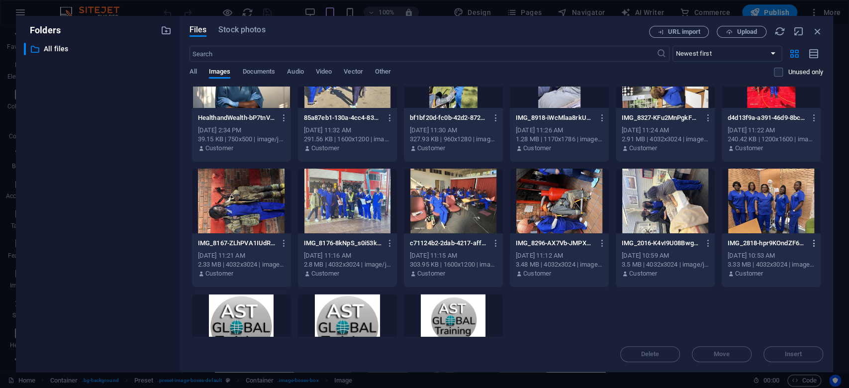
click at [811, 237] on button "button" at bounding box center [811, 243] width 13 height 16
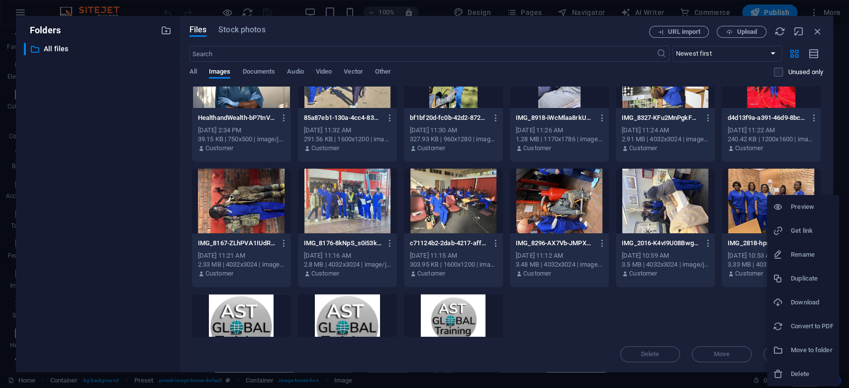
click at [810, 303] on h6 "Download" at bounding box center [812, 302] width 42 height 12
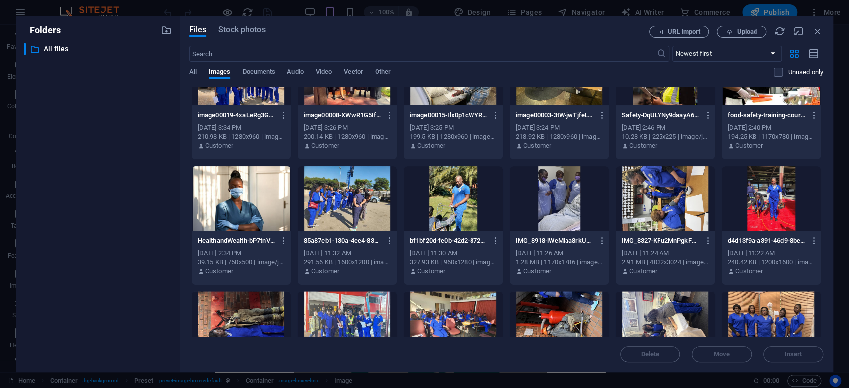
scroll to position [739, 0]
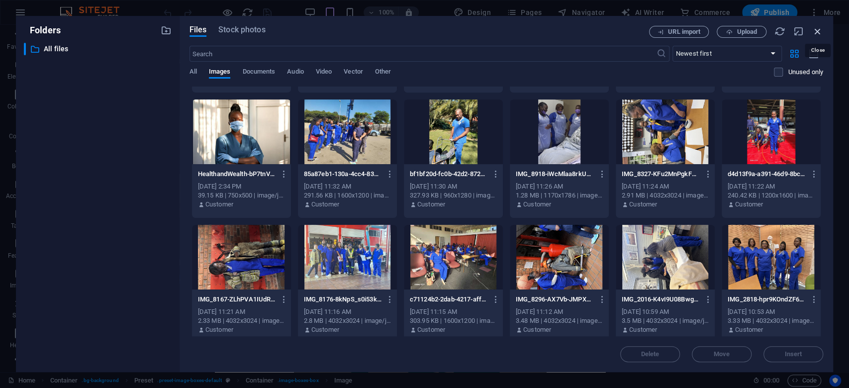
click at [815, 28] on icon "button" at bounding box center [817, 31] width 11 height 11
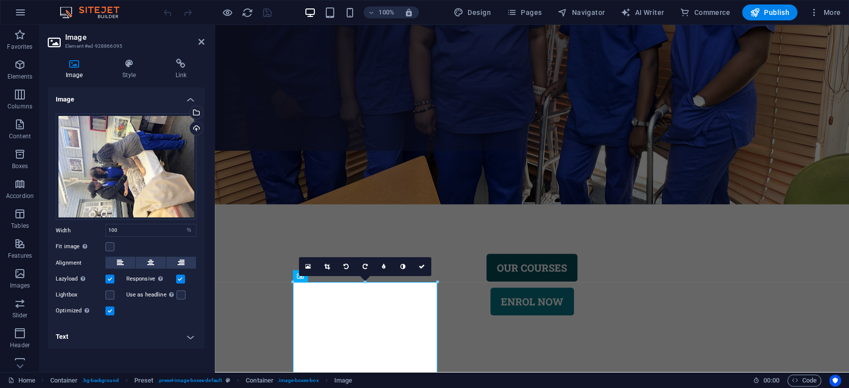
scroll to position [265, 0]
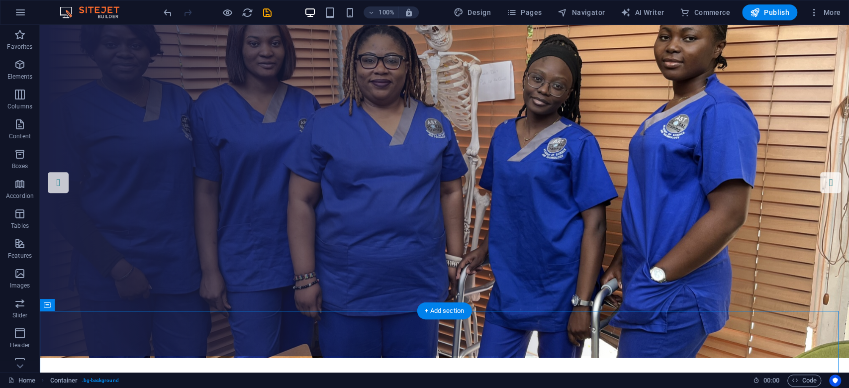
scroll to position [0, 0]
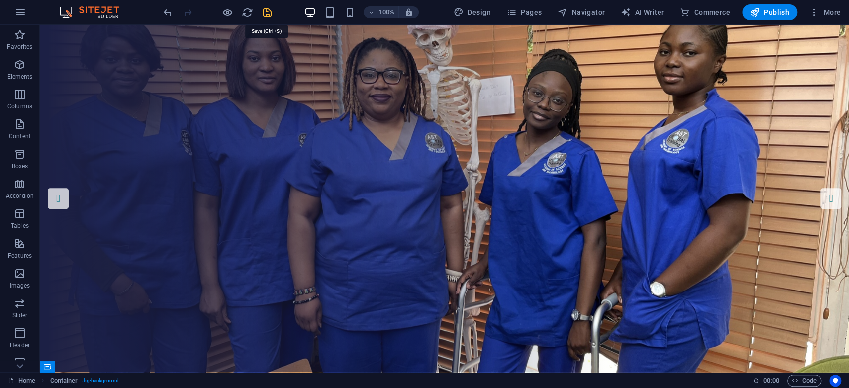
click at [270, 17] on icon "save" at bounding box center [267, 12] width 11 height 11
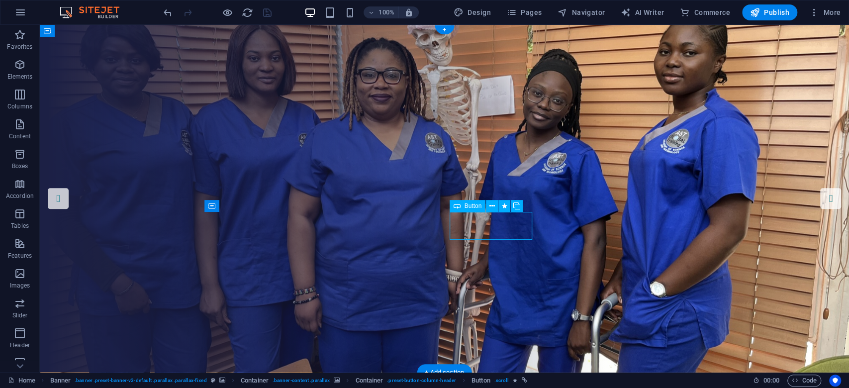
select select
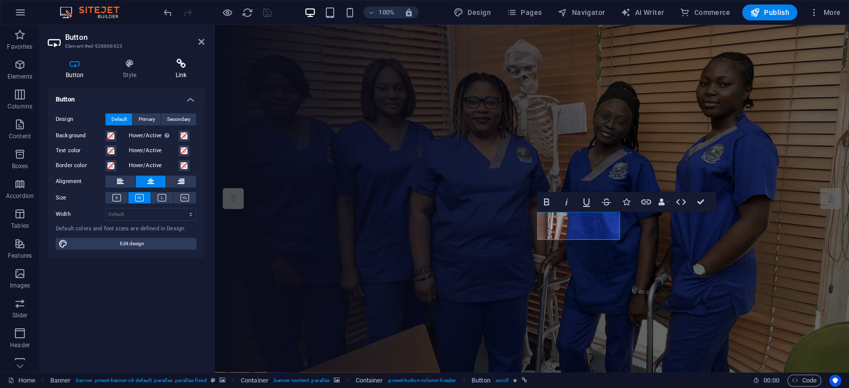
click at [191, 71] on h4 "Link" at bounding box center [181, 69] width 47 height 21
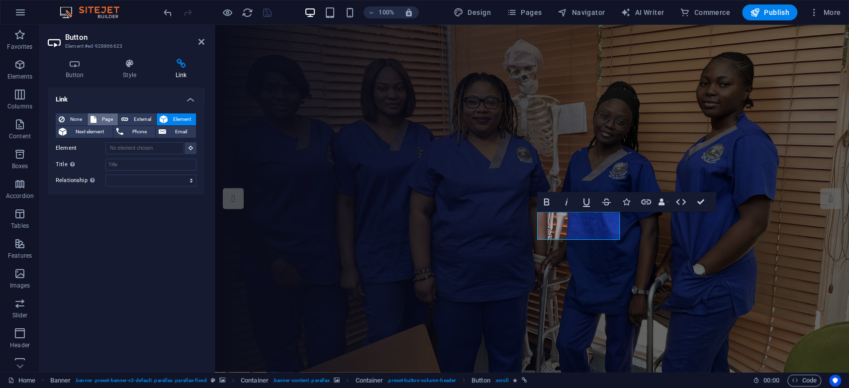
click at [105, 116] on span "Page" at bounding box center [106, 119] width 15 height 12
select select
click at [176, 118] on span "Element" at bounding box center [182, 119] width 22 height 12
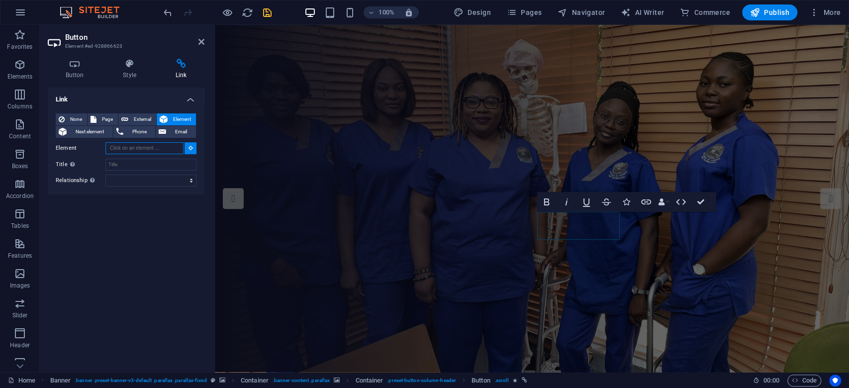
click at [159, 147] on input "Element" at bounding box center [144, 148] width 78 height 12
click at [191, 146] on icon at bounding box center [190, 147] width 4 height 5
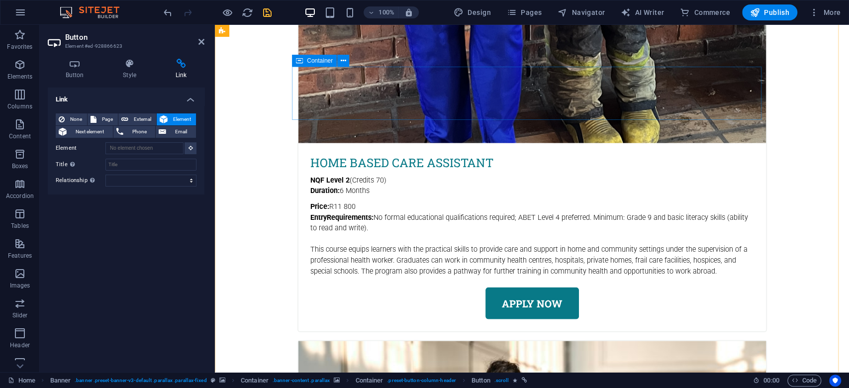
scroll to position [3845, 0]
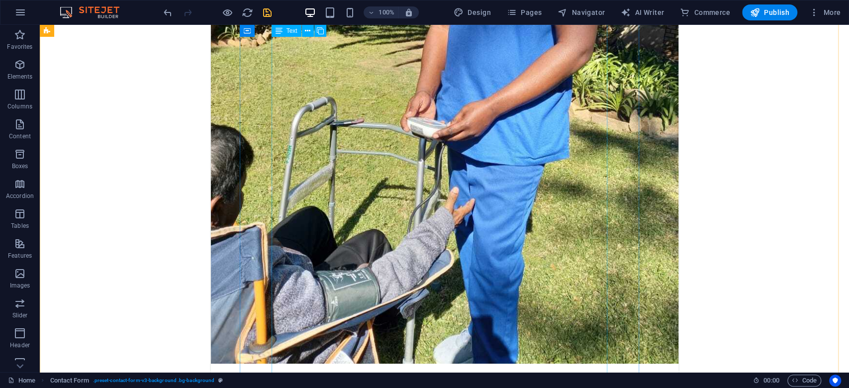
scroll to position [2412, 0]
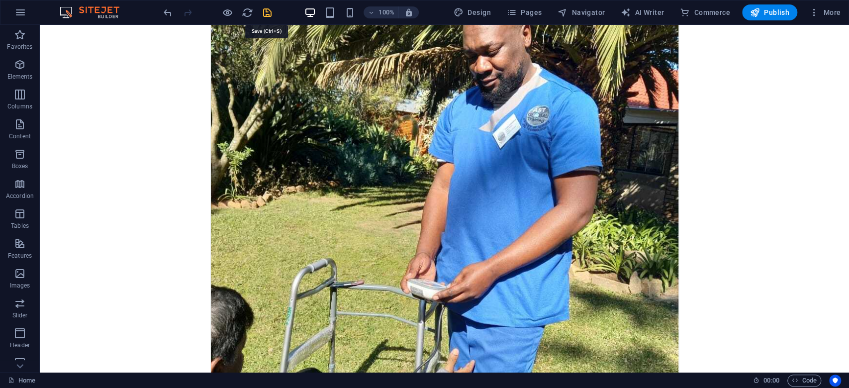
click at [264, 11] on icon "save" at bounding box center [267, 12] width 11 height 11
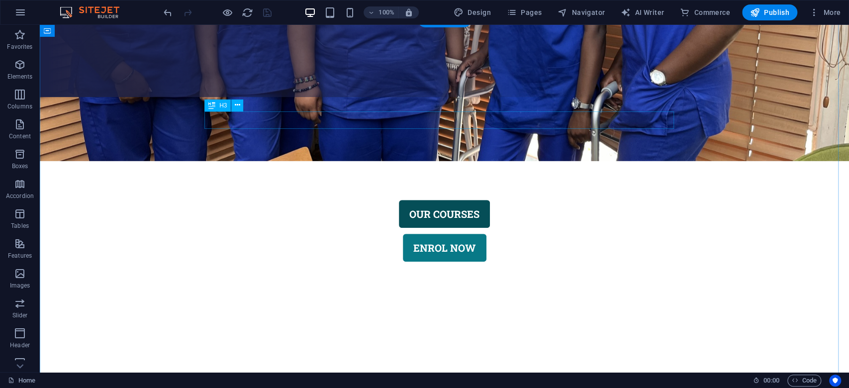
scroll to position [158, 0]
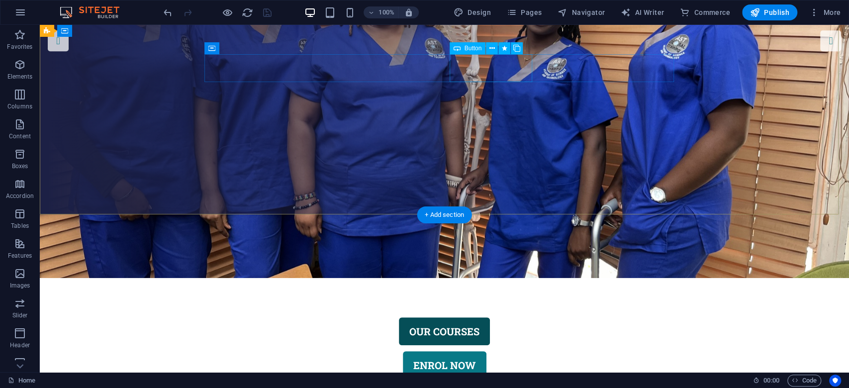
click at [484, 351] on div "eNROL nOW" at bounding box center [444, 365] width 469 height 28
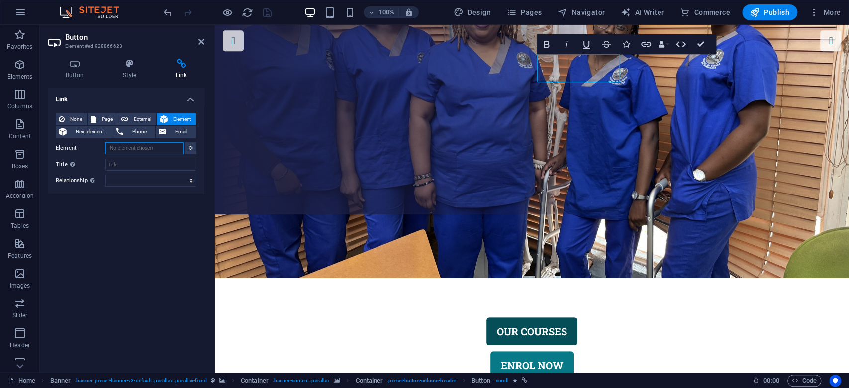
click at [168, 151] on input "Element" at bounding box center [144, 148] width 78 height 12
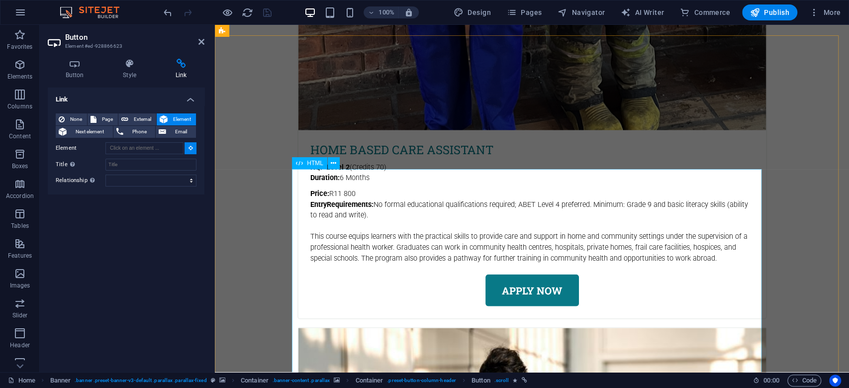
scroll to position [3870, 0]
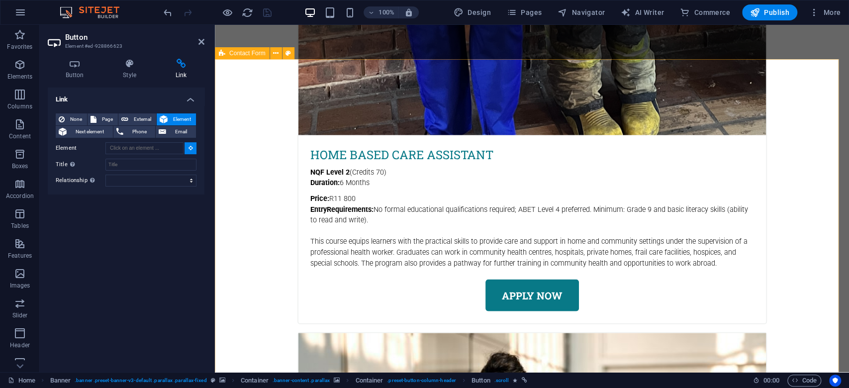
type input "#ed-1005885837"
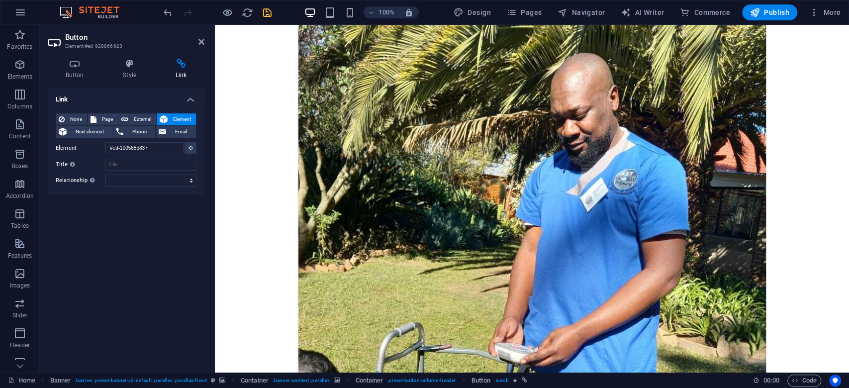
scroll to position [29, 0]
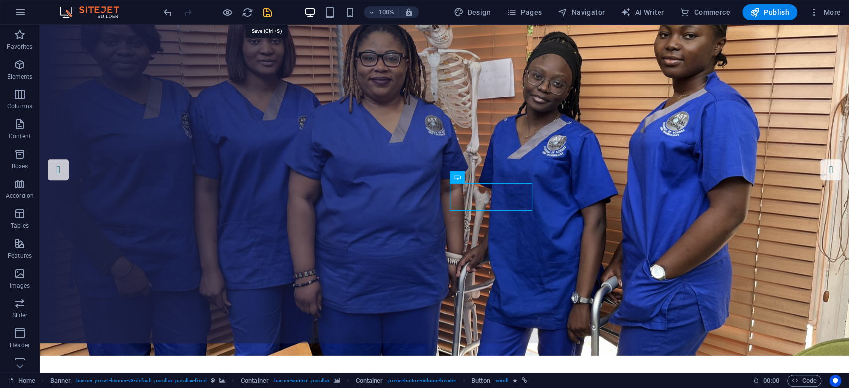
click at [267, 16] on icon "save" at bounding box center [267, 12] width 11 height 11
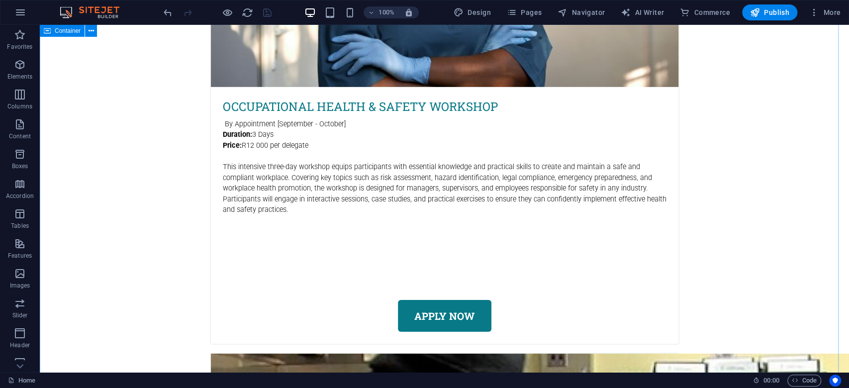
scroll to position [4983, 0]
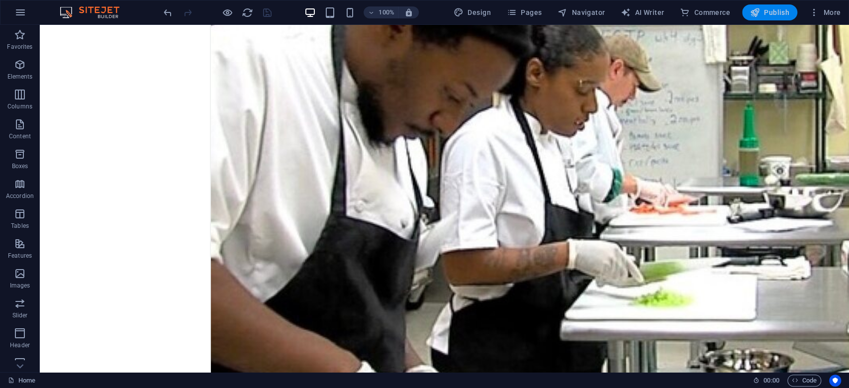
click at [773, 12] on span "Publish" at bounding box center [769, 12] width 39 height 10
